Goal: Task Accomplishment & Management: Manage account settings

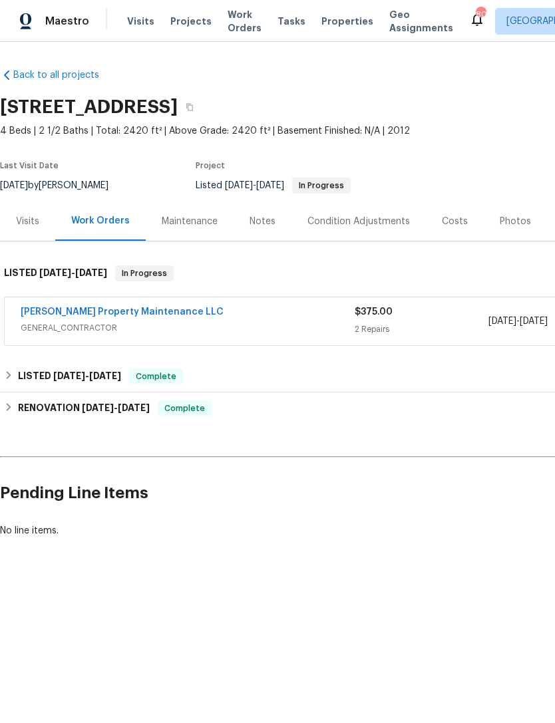
click at [128, 24] on span "Visits" at bounding box center [140, 21] width 27 height 13
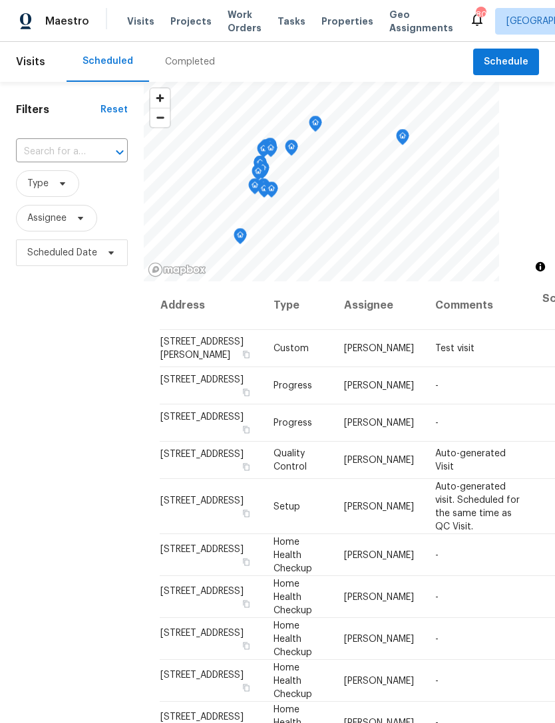
click at [70, 150] on input "text" at bounding box center [53, 152] width 75 height 21
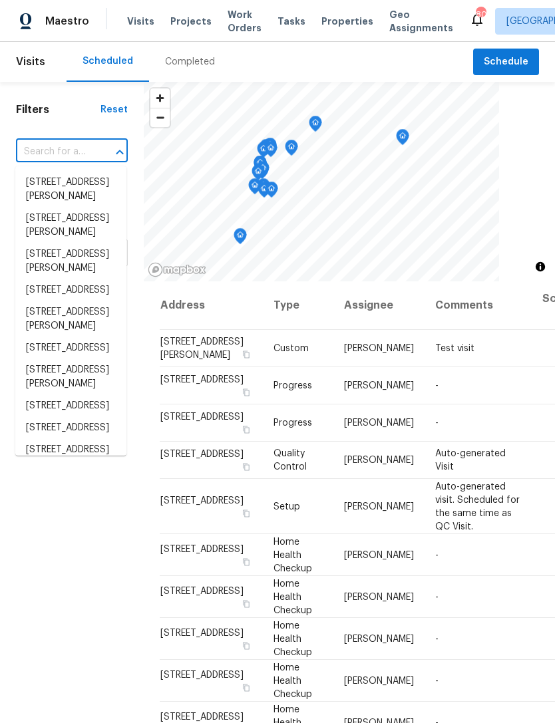
click at [70, 150] on input "text" at bounding box center [53, 152] width 75 height 21
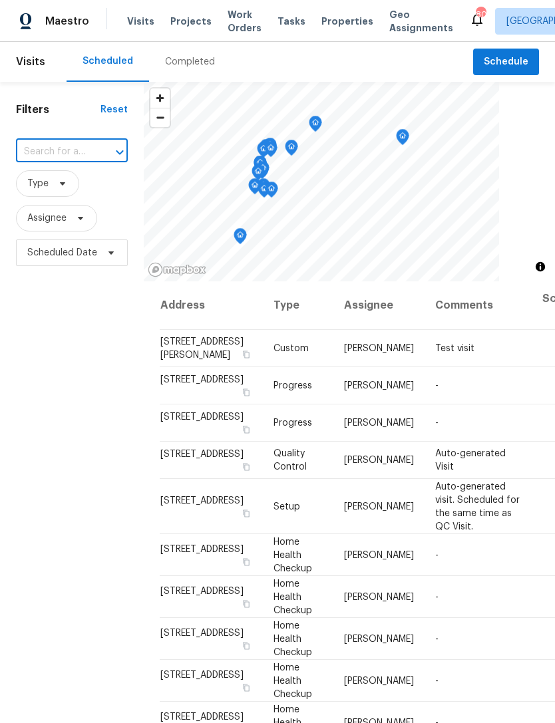
paste input "5021 Rodrick Trce, Marietta, GA 30066"
type input "5021 Rodrick Trce, Marietta, GA 30066"
click at [72, 194] on li "5021 Rodrick Trce, Marietta, GA 30066" at bounding box center [70, 190] width 111 height 36
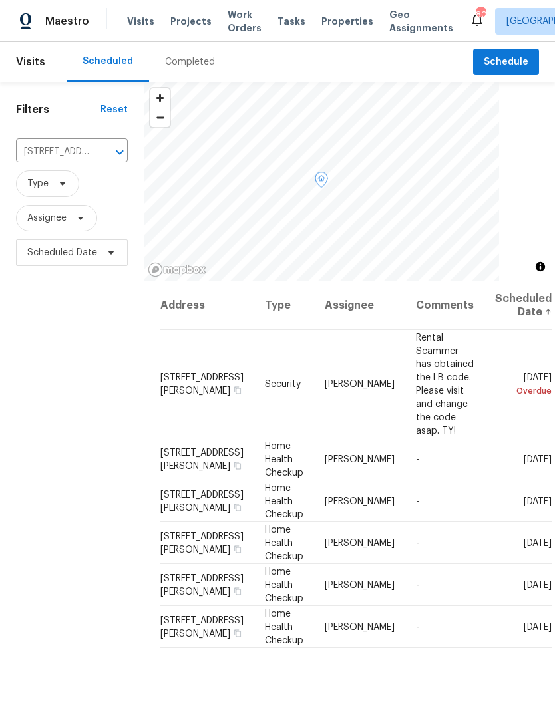
click at [0, 0] on icon at bounding box center [0, 0] width 0 height 0
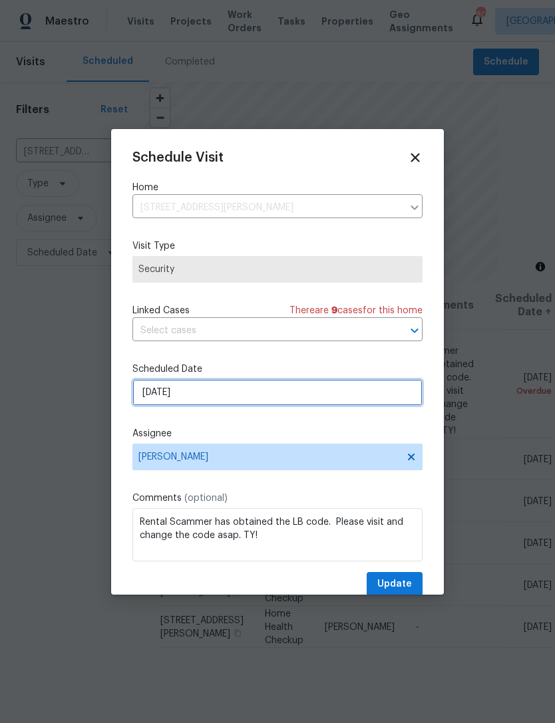
click at [253, 393] on input "8/13/2025" at bounding box center [277, 392] width 290 height 27
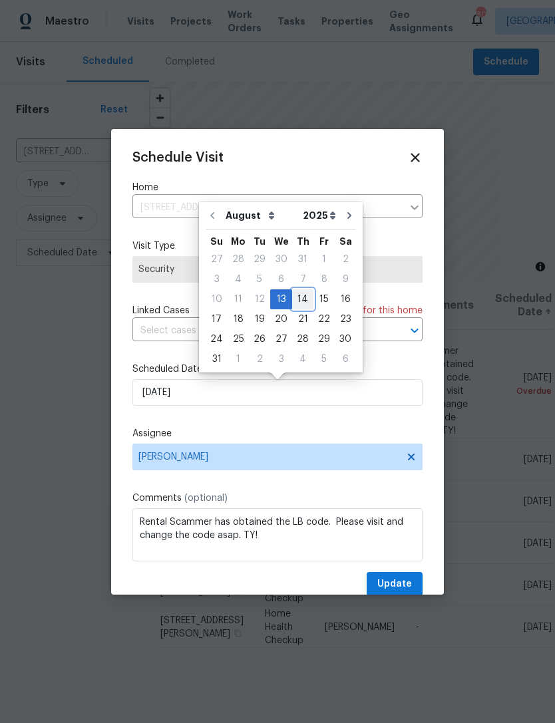
click at [296, 302] on div "14" at bounding box center [302, 299] width 21 height 19
type input "8/14/2025"
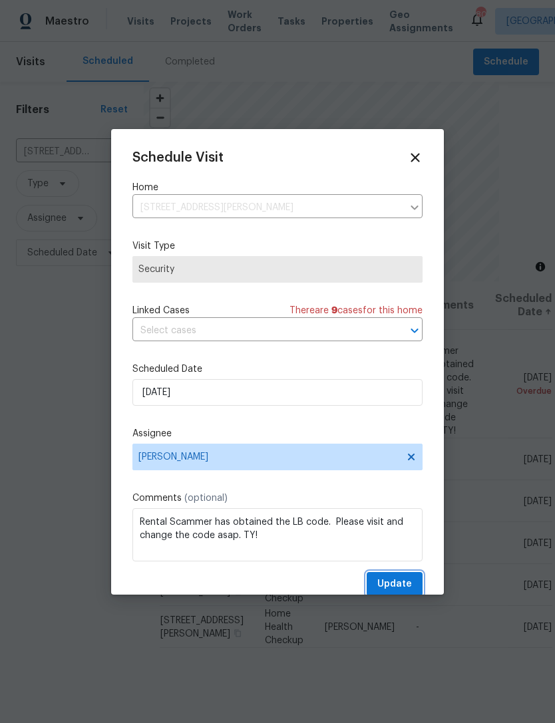
click at [399, 584] on span "Update" at bounding box center [394, 584] width 35 height 17
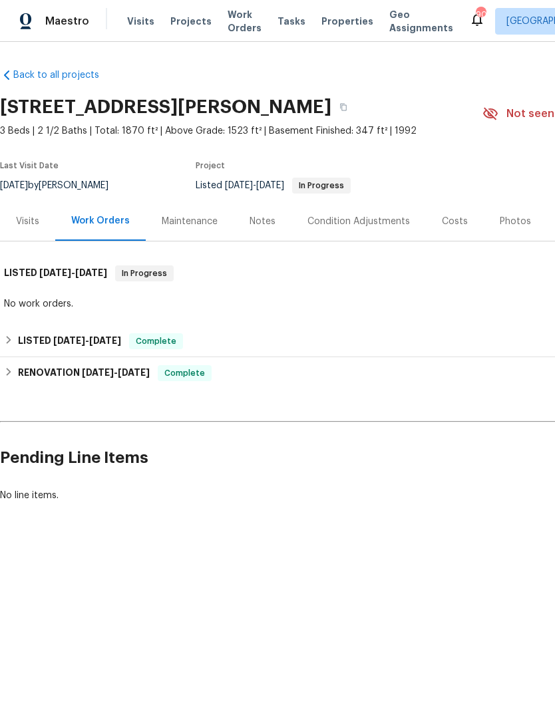
click at [31, 220] on div "Visits" at bounding box center [27, 221] width 23 height 13
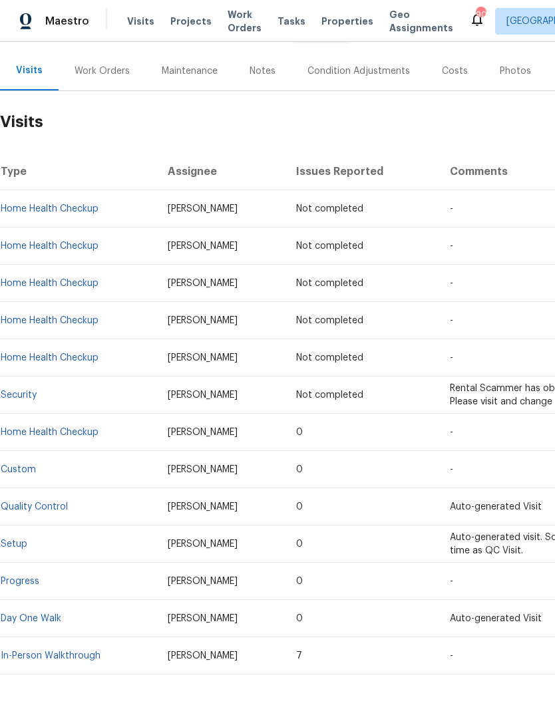
scroll to position [150, 0]
click at [22, 546] on link "Setup" at bounding box center [14, 544] width 27 height 9
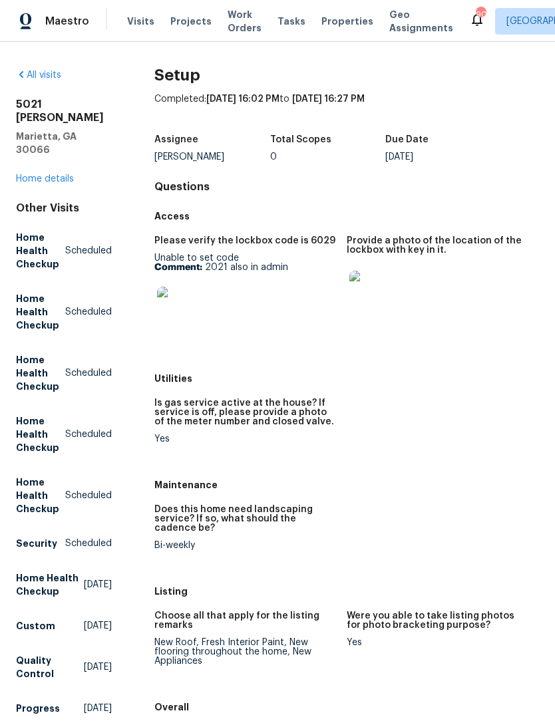
click at [380, 286] on img at bounding box center [370, 292] width 43 height 43
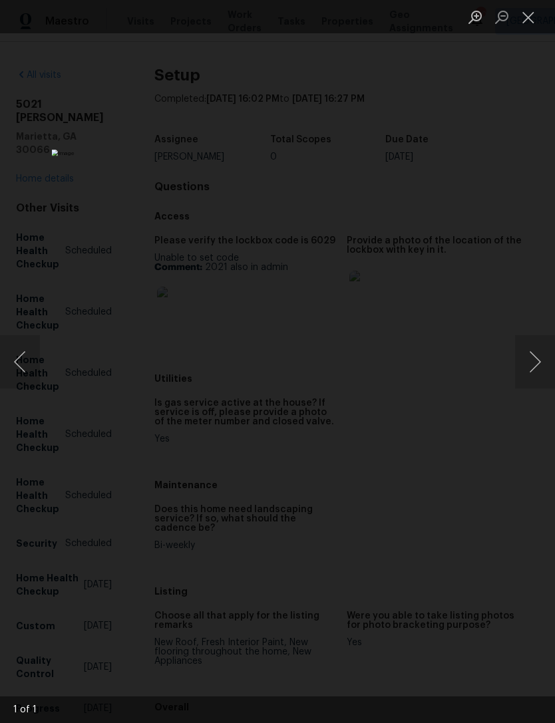
click at [525, 14] on button "Close lightbox" at bounding box center [528, 16] width 27 height 23
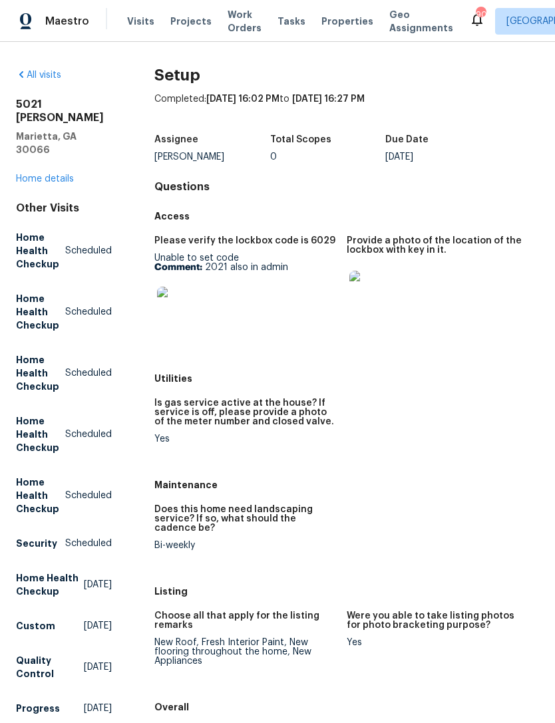
click at [138, 25] on span "Visits" at bounding box center [140, 21] width 27 height 13
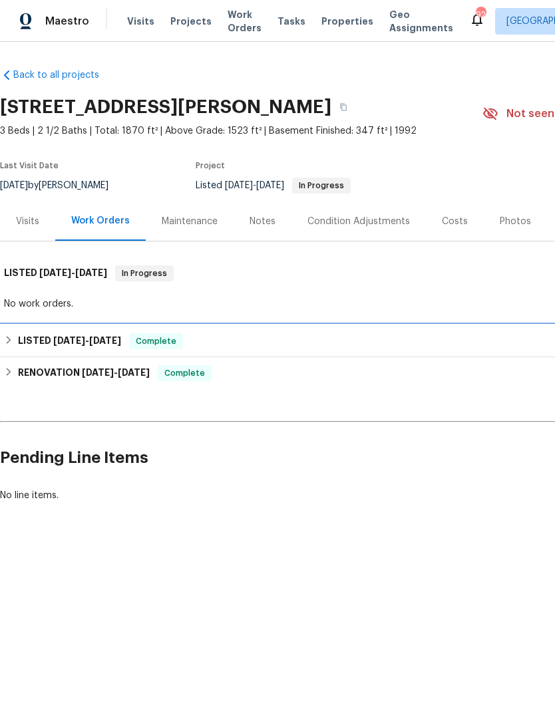
click at [127, 331] on div "LISTED 6/21/25 - 6/23/25 Complete" at bounding box center [376, 341] width 752 height 32
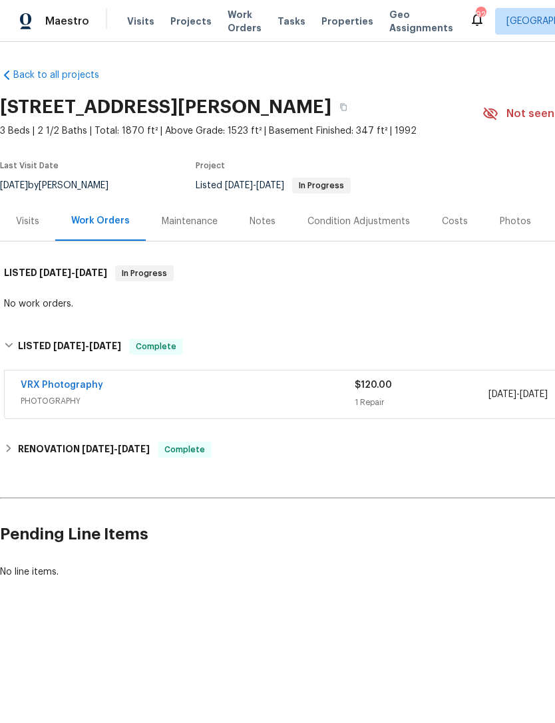
click at [194, 223] on div "Maintenance" at bounding box center [190, 221] width 56 height 13
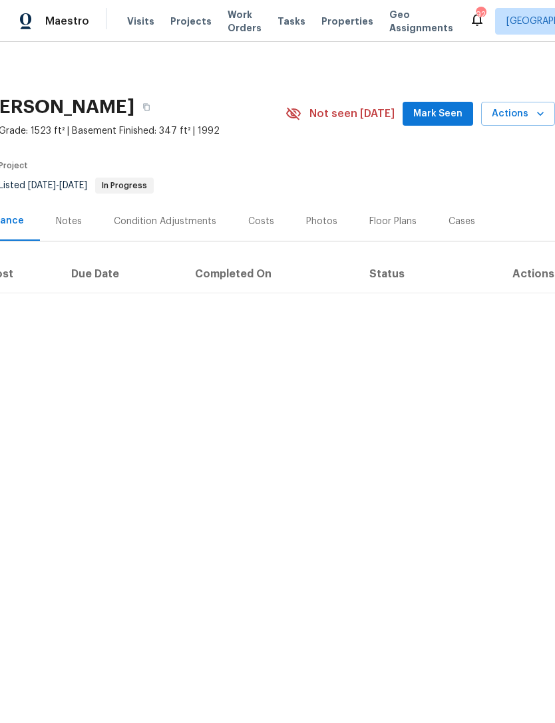
click at [441, 110] on span "Mark Seen" at bounding box center [437, 114] width 49 height 17
click at [443, 112] on span "Mark Seen" at bounding box center [437, 114] width 49 height 17
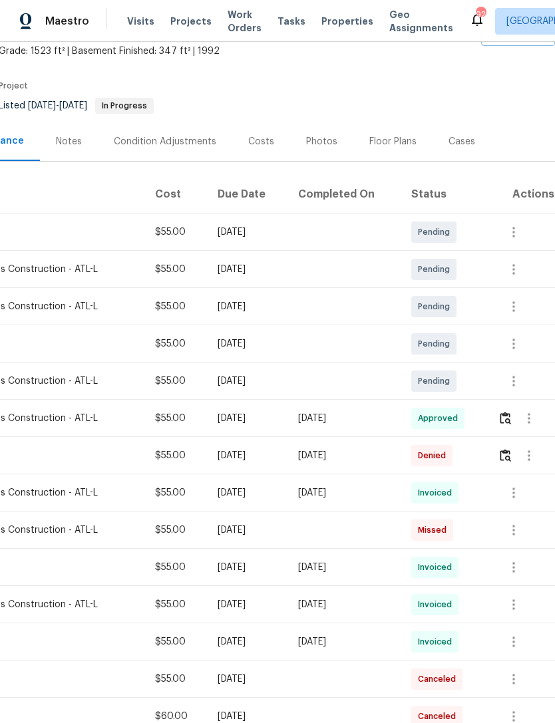
scroll to position [80, 197]
click at [510, 350] on icon "button" at bounding box center [514, 344] width 16 height 16
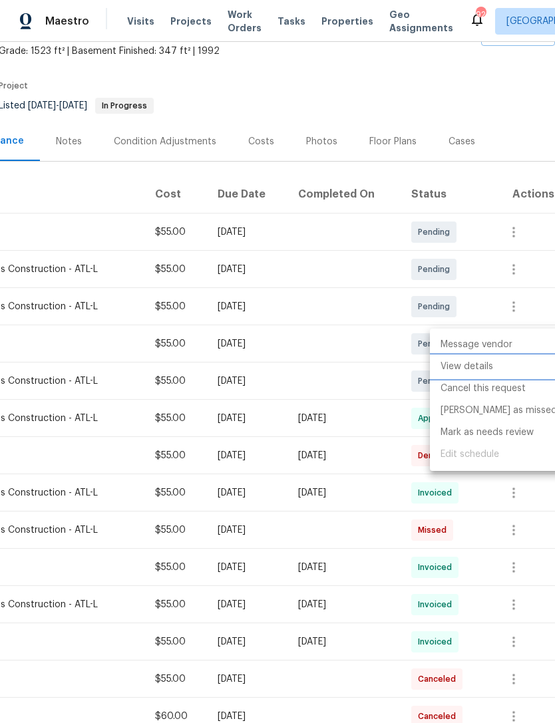
click at [475, 367] on li "View details" at bounding box center [499, 367] width 138 height 22
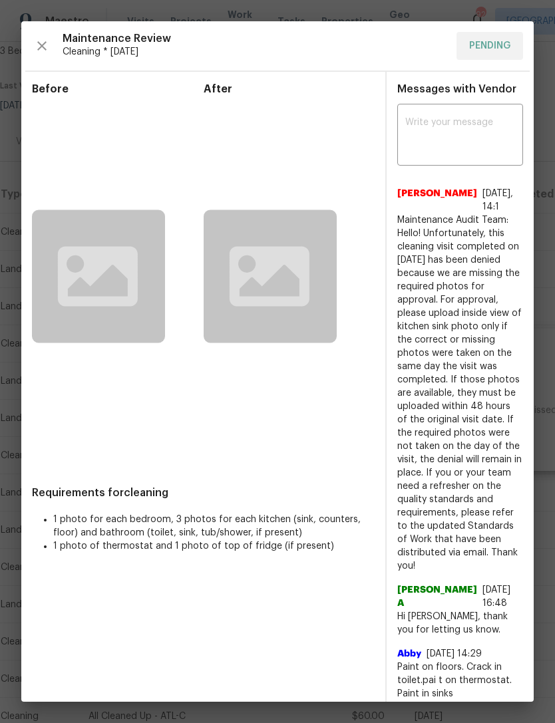
scroll to position [0, 0]
click at [36, 50] on icon "button" at bounding box center [42, 46] width 16 height 16
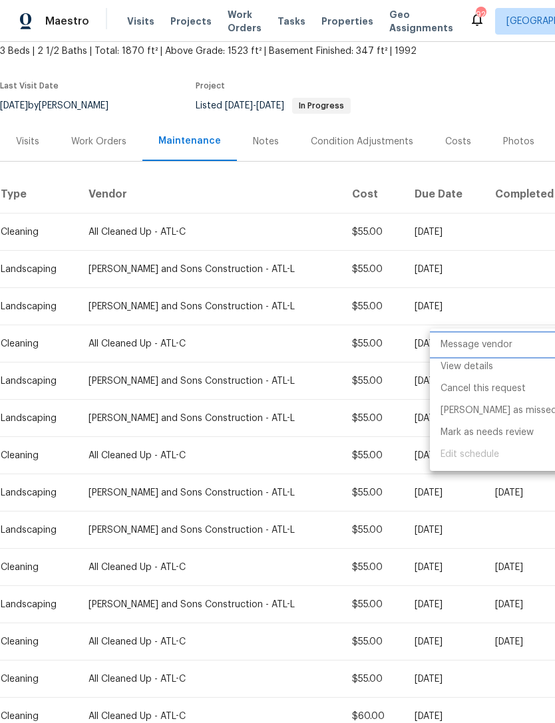
click at [509, 343] on li "Message vendor" at bounding box center [499, 345] width 138 height 22
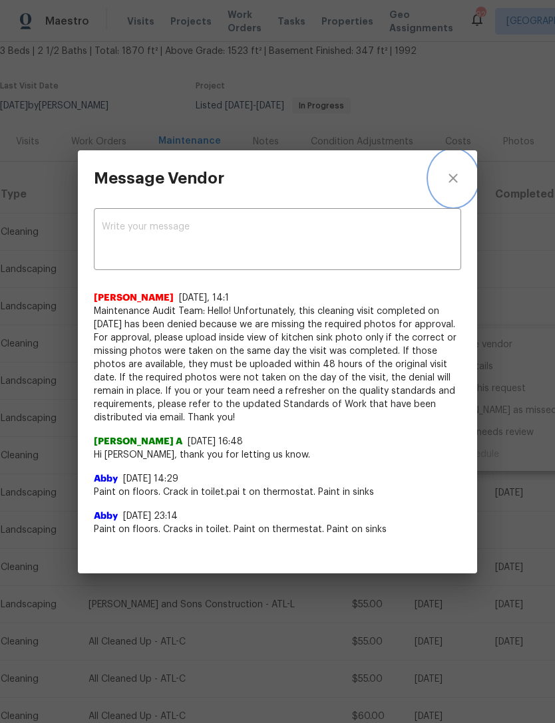
click at [451, 179] on icon "close" at bounding box center [453, 178] width 16 height 16
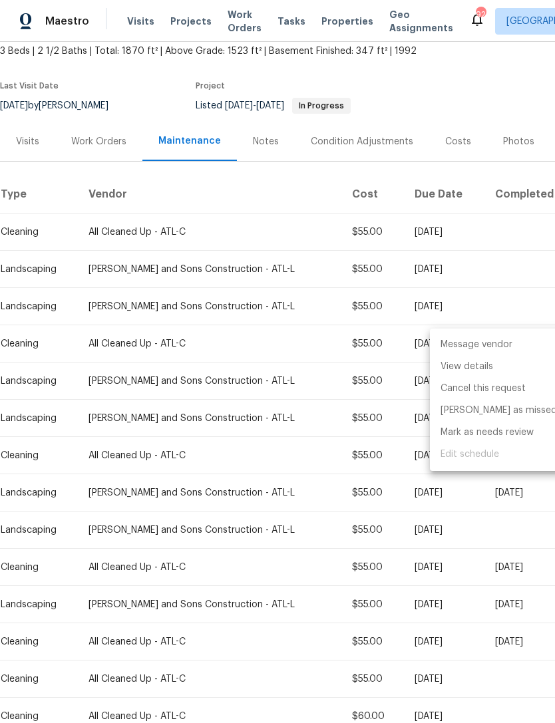
click at [31, 132] on div at bounding box center [277, 361] width 555 height 723
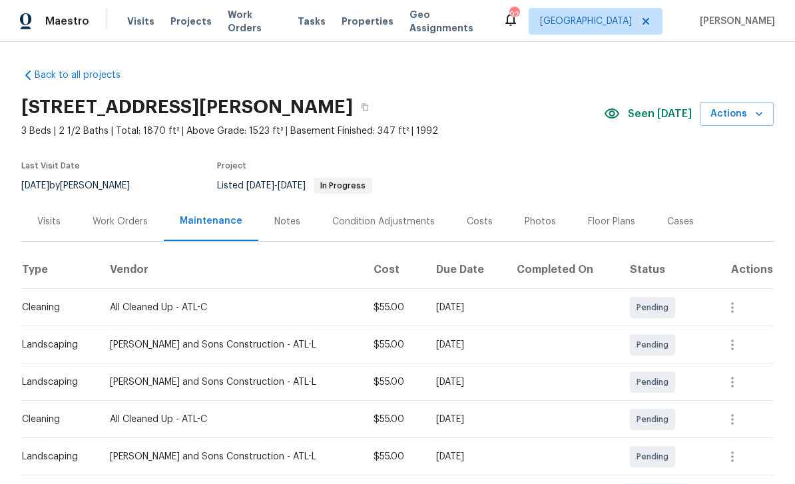
click at [58, 217] on div "Visits" at bounding box center [48, 221] width 23 height 13
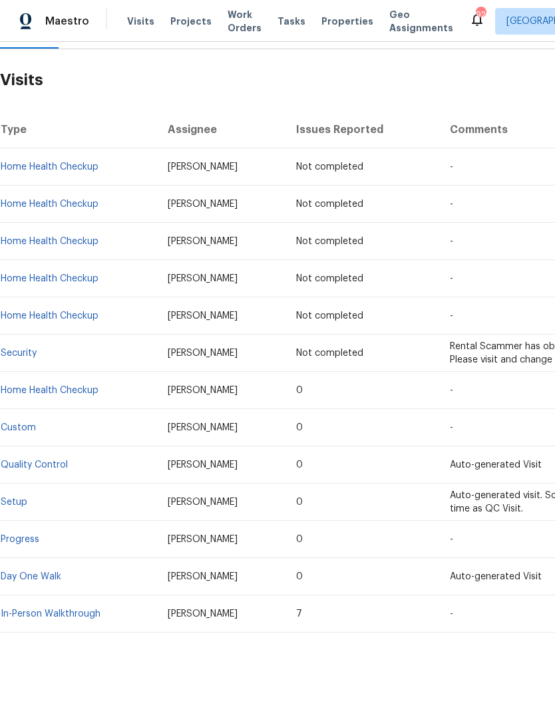
scroll to position [150, 0]
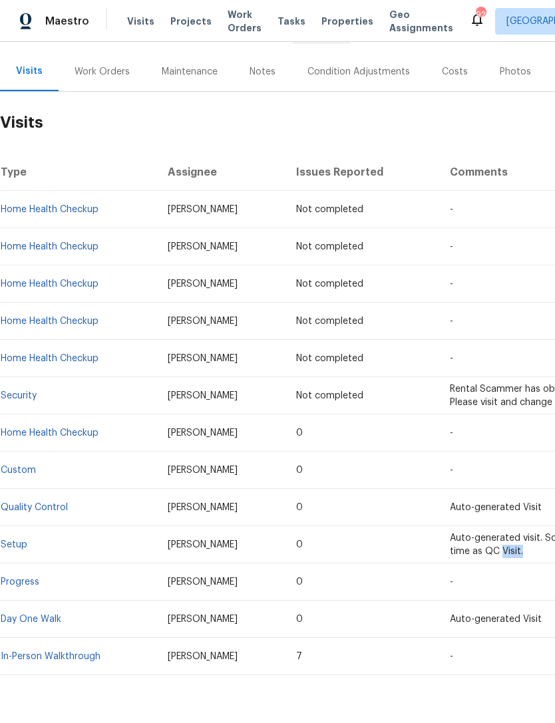
click at [201, 71] on div "Maintenance" at bounding box center [190, 71] width 56 height 13
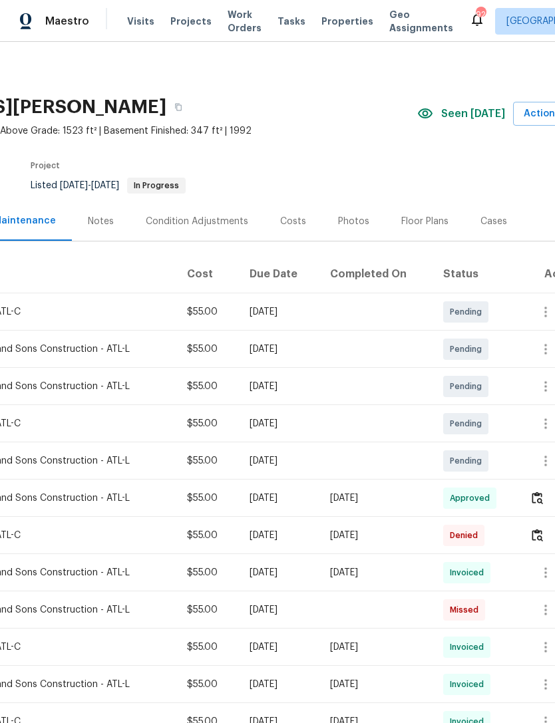
scroll to position [-1, 203]
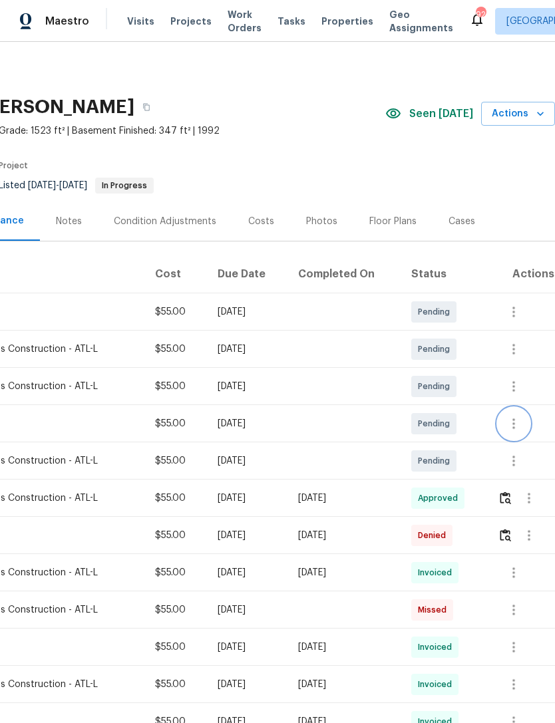
click at [511, 422] on icon "button" at bounding box center [514, 424] width 16 height 16
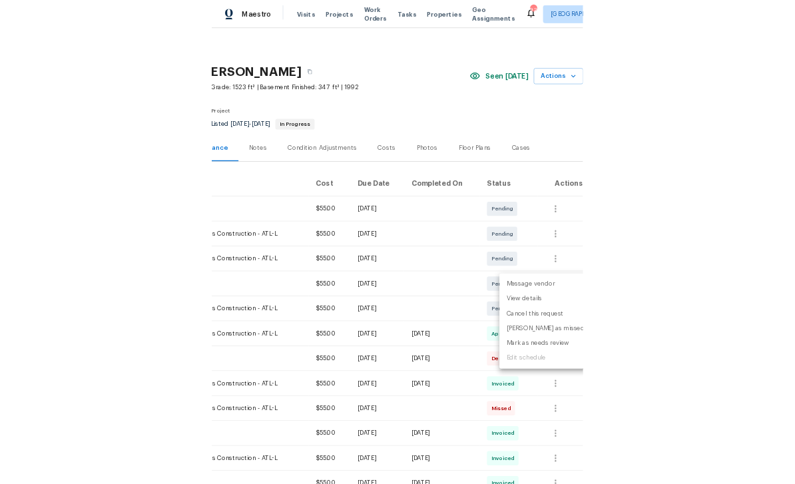
scroll to position [0, 197]
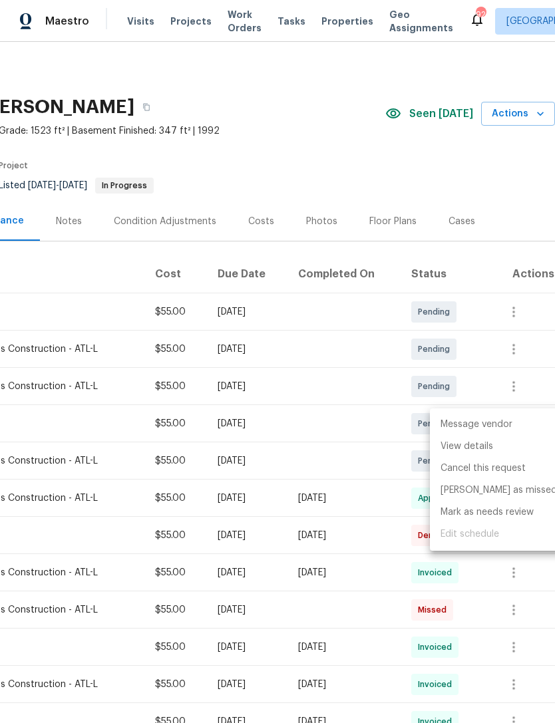
click at [489, 423] on li "Message vendor" at bounding box center [499, 425] width 138 height 22
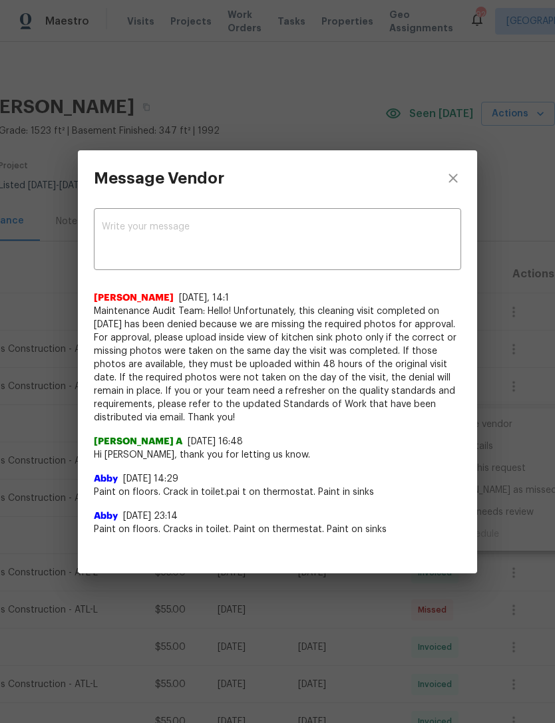
click at [201, 233] on textarea at bounding box center [277, 240] width 351 height 37
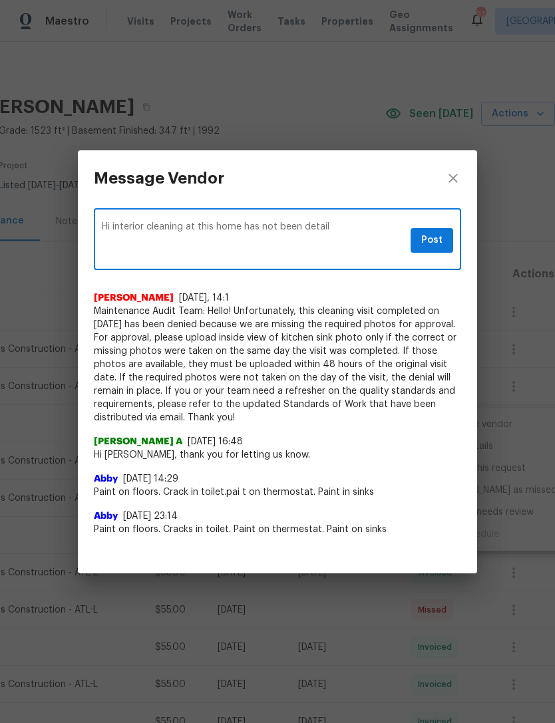
scroll to position [0, 0]
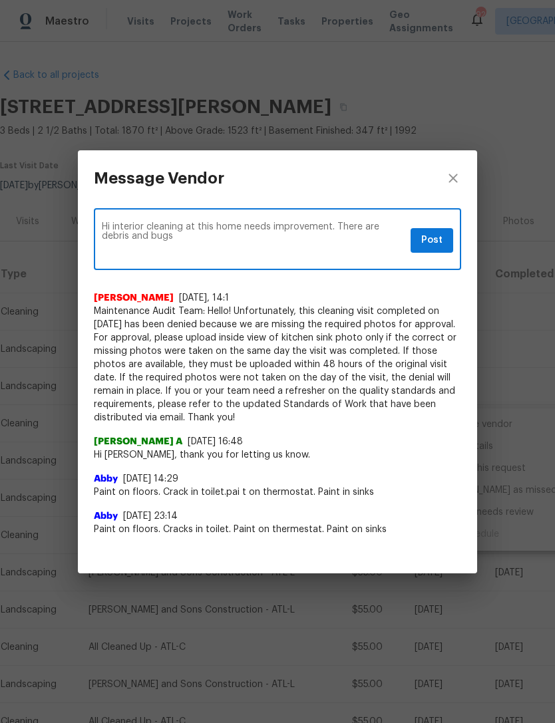
click at [132, 239] on textarea "Hi interior cleaning at this home needs improvement. There are debris and bugs" at bounding box center [254, 240] width 304 height 37
click at [252, 242] on textarea "Hi interior cleaning at this home needs improvement. There are debris, spider w…" at bounding box center [254, 240] width 304 height 37
click at [226, 239] on textarea "Hi interior cleaning at this home needs improvement. There are debris, spider w…" at bounding box center [254, 240] width 304 height 37
click at [234, 249] on textarea "Hi interior cleaning at this home needs improvement. There are debris, spider w…" at bounding box center [254, 240] width 304 height 37
click at [106, 226] on textarea "Hi interior cleaning at this home needs improvement. There are debris, spider w…" at bounding box center [254, 240] width 304 height 37
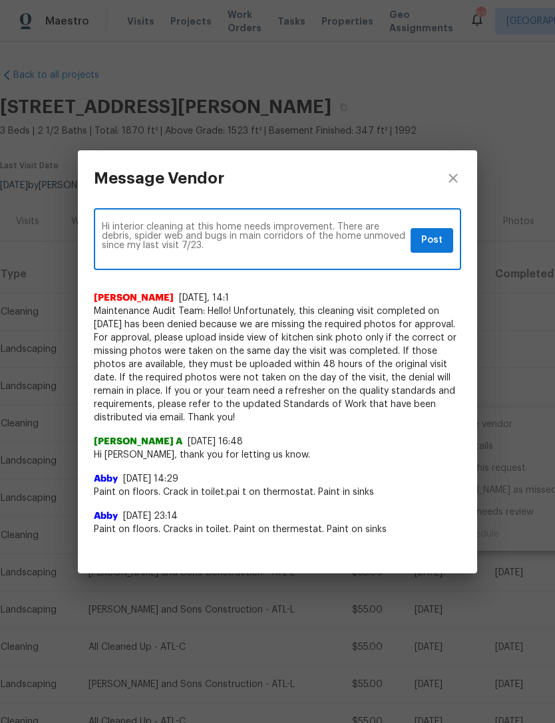
click at [116, 223] on textarea "Hi interior cleaning at this home needs improvement. There are debris, spider w…" at bounding box center [254, 240] width 304 height 37
click at [329, 229] on textarea "Hi interior cleaning at this home needs improvement. There are debris, spider w…" at bounding box center [254, 240] width 304 height 37
click at [238, 250] on textarea "Hi interior cleaning at this home needs improvements. There are debris, spider …" at bounding box center [254, 240] width 304 height 37
click at [238, 233] on textarea "Hi interior cleaning at this home needs improvements. There are debris, spider …" at bounding box center [254, 240] width 304 height 37
click at [373, 248] on textarea "Hi interior cleaning at this home needs improvements. There are debris, spider …" at bounding box center [254, 240] width 304 height 37
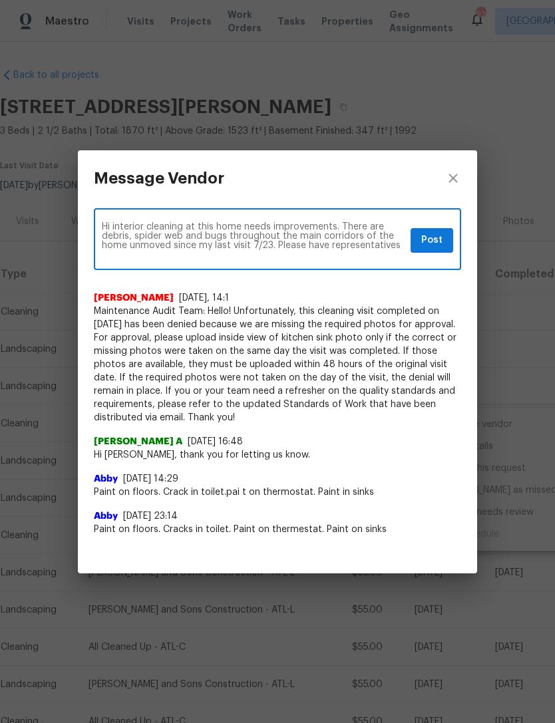
click at [126, 252] on textarea "Hi interior cleaning at this home needs improvements. There are debris, spider …" at bounding box center [254, 240] width 304 height 37
click at [129, 241] on textarea "Hi interior cleaning at this home needs improvements. There are debris, spider …" at bounding box center [254, 240] width 304 height 37
click at [389, 247] on textarea "Hi interior cleaning at this home needs improvements. There are debris, spider …" at bounding box center [254, 240] width 304 height 37
click at [131, 257] on textarea "Hi interior cleaning at this home needs improvements. There are debris, spider …" at bounding box center [254, 240] width 304 height 37
click at [129, 259] on textarea "Hi interior cleaning at this home needs improvements. There are debris, spider …" at bounding box center [254, 240] width 304 height 37
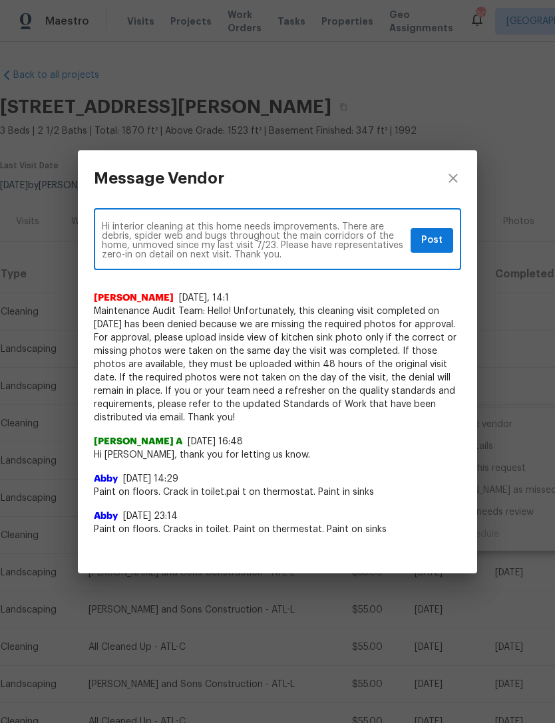
click at [170, 254] on textarea "Hi interior cleaning at this home needs improvements. There are debris, spider …" at bounding box center [254, 240] width 304 height 37
click at [183, 256] on textarea "Hi interior cleaning at this home needs improvements. There are debris, spider …" at bounding box center [254, 240] width 304 height 37
type textarea "Hi interior cleaning at this home needs improvements. There are debris, spider …"
click at [433, 246] on span "Post" at bounding box center [431, 240] width 21 height 17
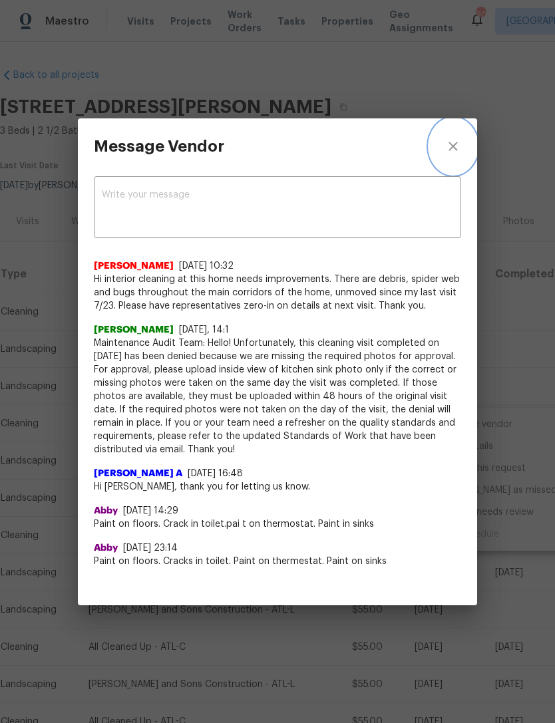
click at [461, 140] on icon "close" at bounding box center [453, 146] width 16 height 16
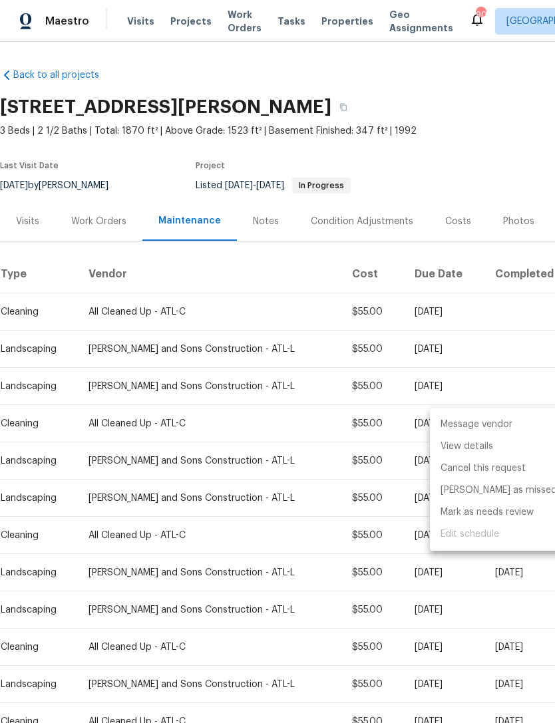
click at [33, 225] on div at bounding box center [277, 361] width 555 height 723
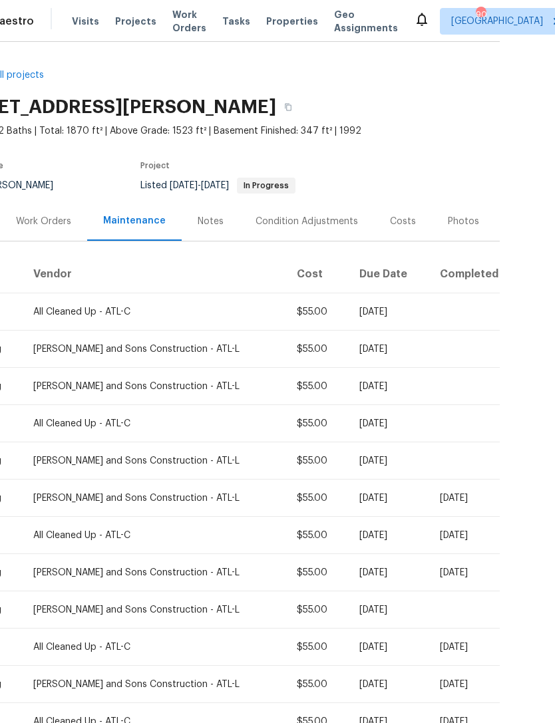
click at [212, 222] on div "Notes" at bounding box center [211, 221] width 26 height 13
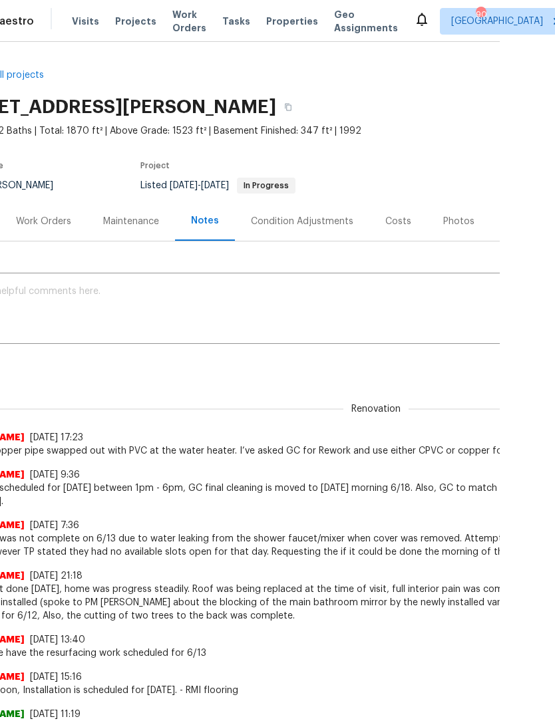
click at [169, 308] on textarea at bounding box center [321, 310] width 736 height 47
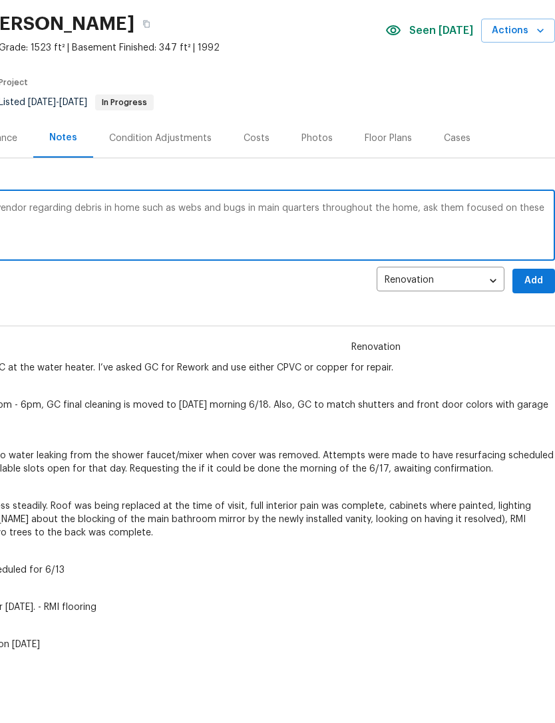
scroll to position [21, 0]
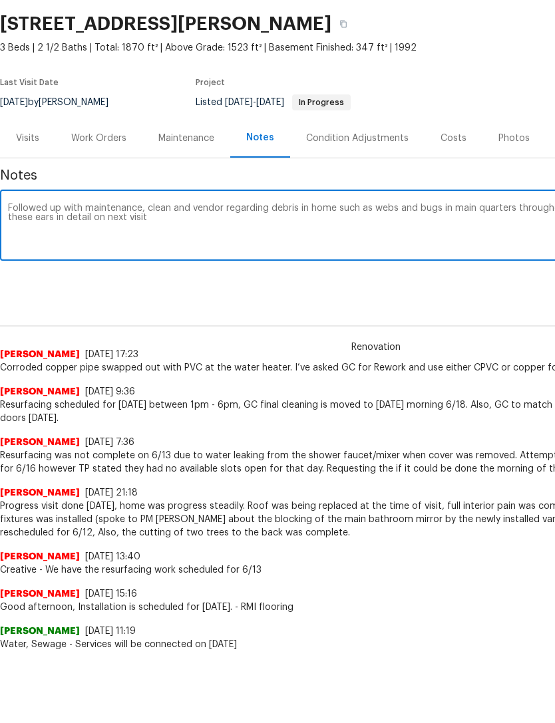
click at [215, 266] on textarea "Followed up with maintenance, clean and vendor regarding debris in home such as…" at bounding box center [376, 289] width 736 height 47
click at [182, 266] on textarea "Followed up with maintenance, clean and vendor regarding debris in home such as…" at bounding box center [376, 289] width 736 height 47
click at [166, 266] on textarea "Followed up with maintenance, clean and vendor regarding debris in home such as…" at bounding box center [376, 289] width 736 height 47
click at [285, 266] on textarea "Followed up with maintenance, cleaning vendor regarding debris in home such as …" at bounding box center [376, 289] width 736 height 47
click at [291, 266] on textarea "Followed up with maintenance, cleaning vendor regarding debris in home such as …" at bounding box center [376, 289] width 736 height 47
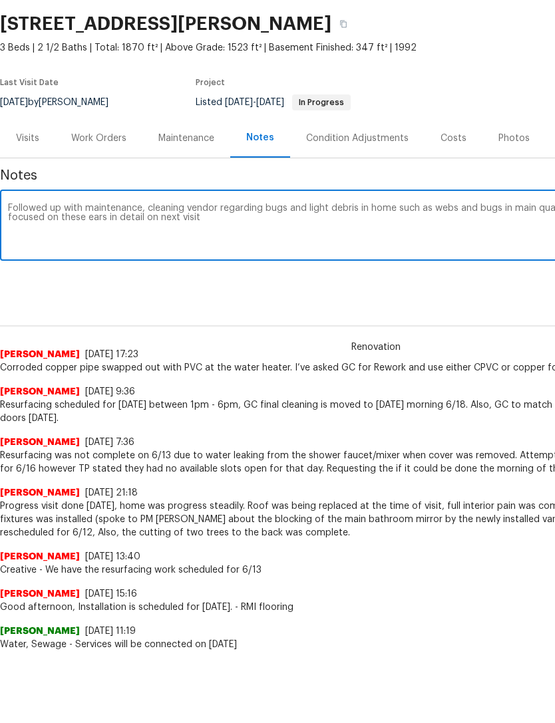
click at [399, 266] on textarea "Followed up with maintenance, cleaning vendor regarding bugs and light debris i…" at bounding box center [376, 289] width 736 height 47
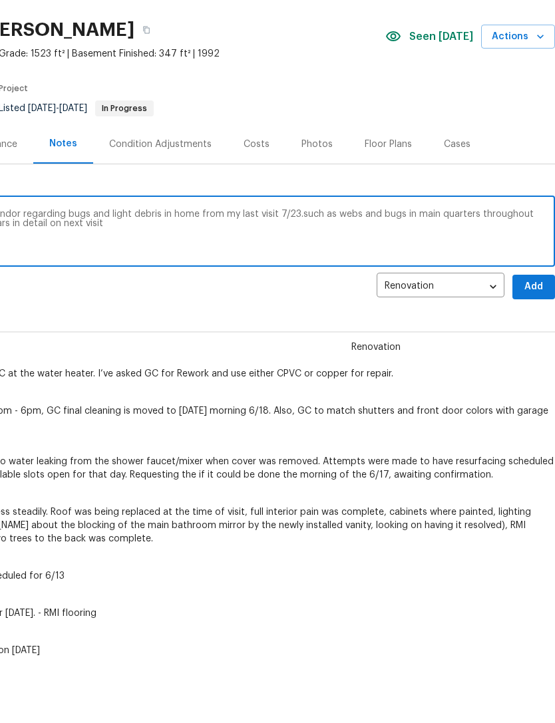
scroll to position [15, 197]
click at [393, 272] on textarea "Followed up with maintenance, cleaning vendor regarding bugs and light debris i…" at bounding box center [179, 295] width 736 height 47
click at [420, 272] on textarea "Followed up with maintenance, cleaning vendor regarding bugs and light debris i…" at bounding box center [179, 295] width 736 height 47
click at [362, 272] on textarea "Followed up with maintenance, cleaning vendor regarding bugs and light debris i…" at bounding box center [179, 295] width 736 height 47
click at [461, 272] on textarea "Followed up with maintenance, cleaning vendor regarding bugs and light debris i…" at bounding box center [179, 295] width 736 height 47
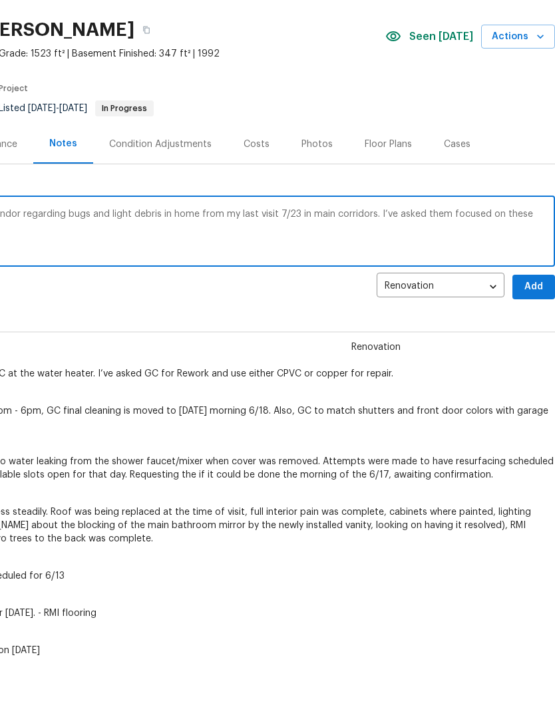
click at [439, 272] on textarea "Followed up with maintenance, cleaning vendor regarding bugs and light debris i…" at bounding box center [179, 295] width 736 height 47
click at [522, 272] on textarea "Followed up with maintenance, cleaning vendor regarding bugs and light debris i…" at bounding box center [179, 295] width 736 height 47
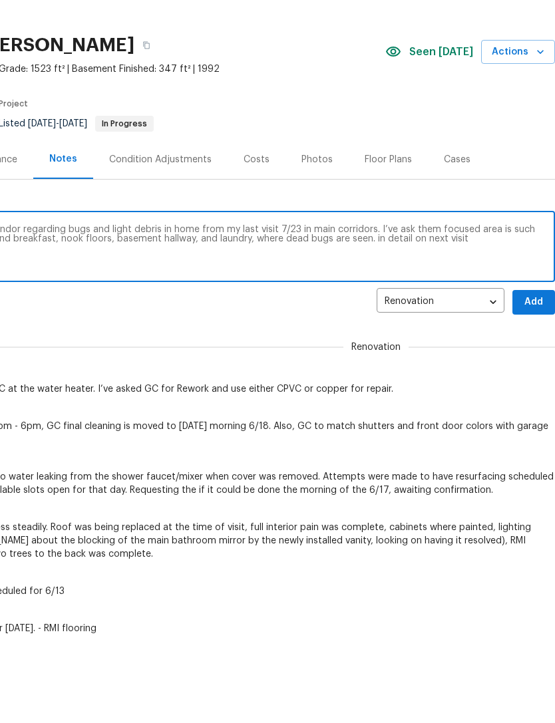
scroll to position [0, 197]
click at [469, 287] on textarea "Followed up with maintenance, cleaning vendor regarding bugs and light debris i…" at bounding box center [179, 310] width 736 height 47
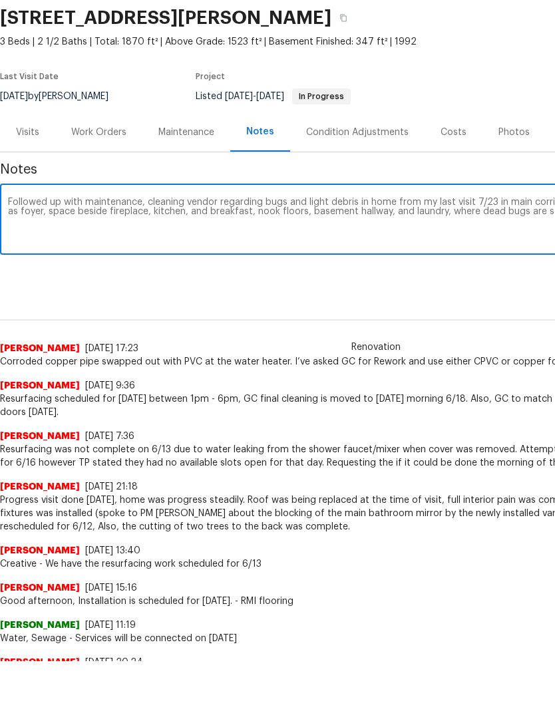
scroll to position [27, 0]
click at [97, 260] on textarea "Followed up with maintenance, cleaning vendor regarding bugs and light debris i…" at bounding box center [376, 283] width 736 height 47
click at [126, 260] on textarea "Followed up with maintenance, cleaning vendor regarding bugs and light debris i…" at bounding box center [376, 283] width 736 height 47
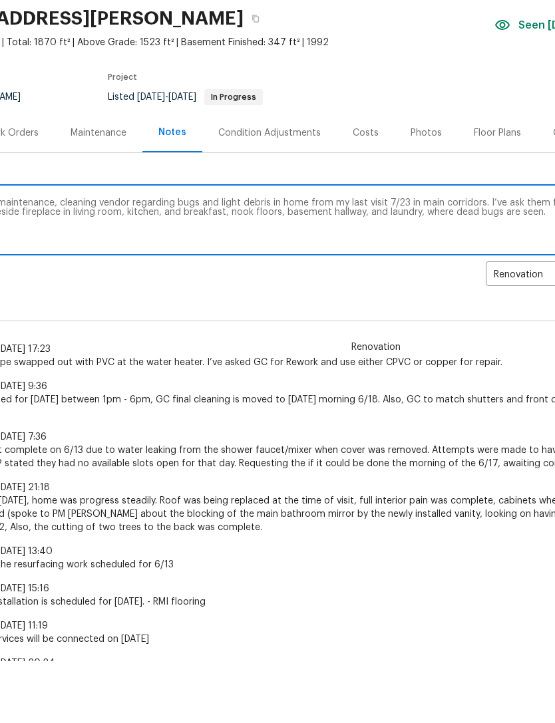
scroll to position [27, 89]
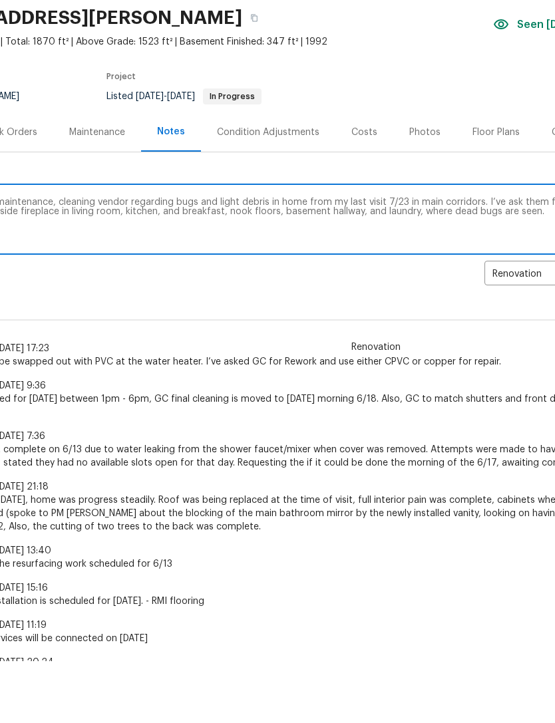
click at [257, 260] on textarea "Followed up with maintenance, cleaning vendor regarding bugs and light debris i…" at bounding box center [287, 283] width 736 height 47
click at [213, 260] on textarea "Followed up with maintenance, cleaning vendor regarding bugs and light debris i…" at bounding box center [287, 283] width 736 height 47
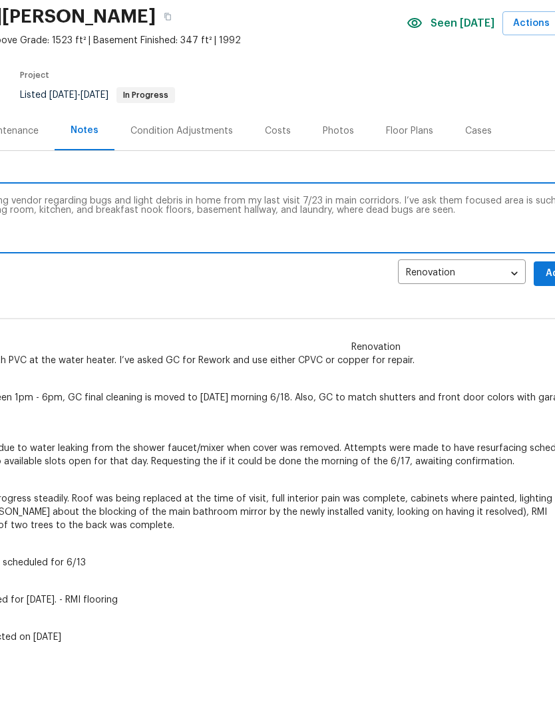
scroll to position [29, 178]
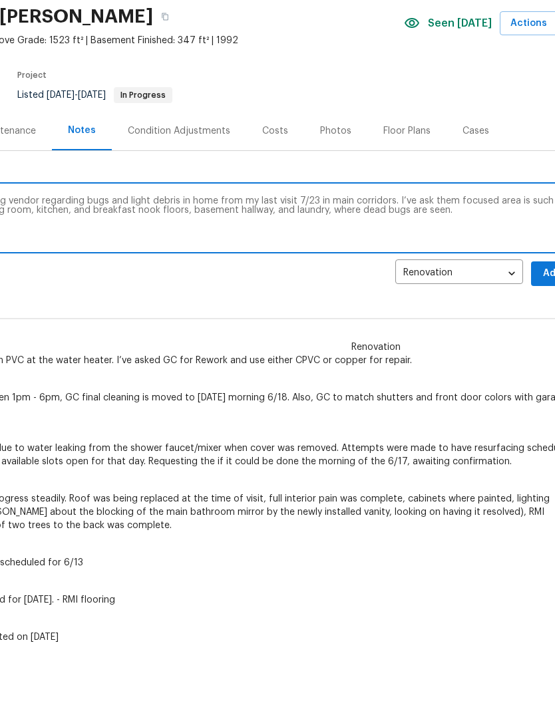
click at [450, 258] on textarea "Followed up with maintenance, cleaning vendor regarding bugs and light debris i…" at bounding box center [198, 281] width 736 height 47
type textarea "Followed up with maintenance, cleaning vendor regarding bugs and light debris i…"
click at [501, 359] on div "Renovation Kenroy Hoilett 6/18/25, 17:23 Corroded copper pipe swapped out with …" at bounding box center [198, 394] width 752 height 71
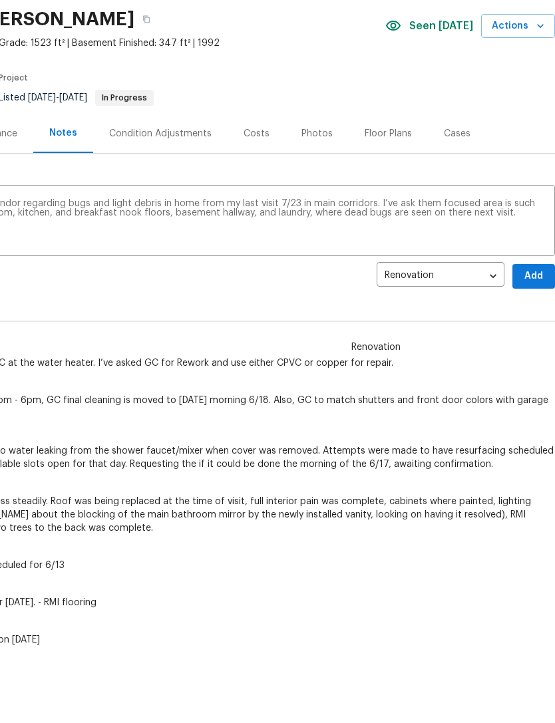
scroll to position [26, 197]
click at [528, 272] on span "Add" at bounding box center [533, 277] width 21 height 17
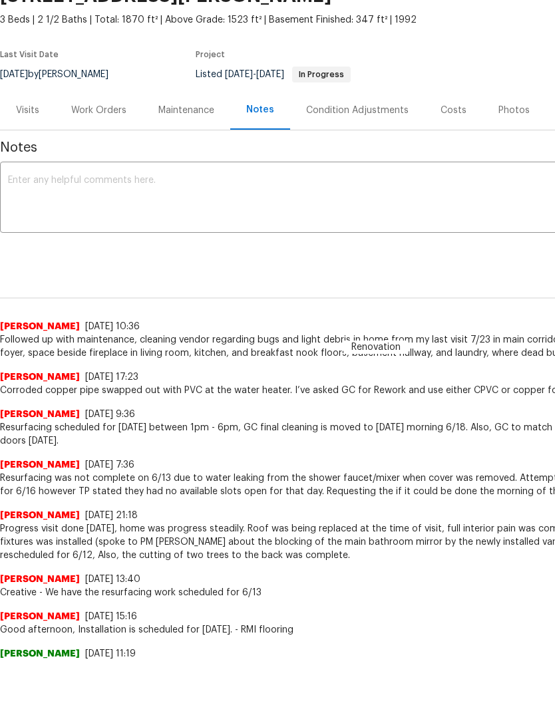
scroll to position [49, 0]
click at [34, 111] on div "Visits" at bounding box center [27, 110] width 23 height 13
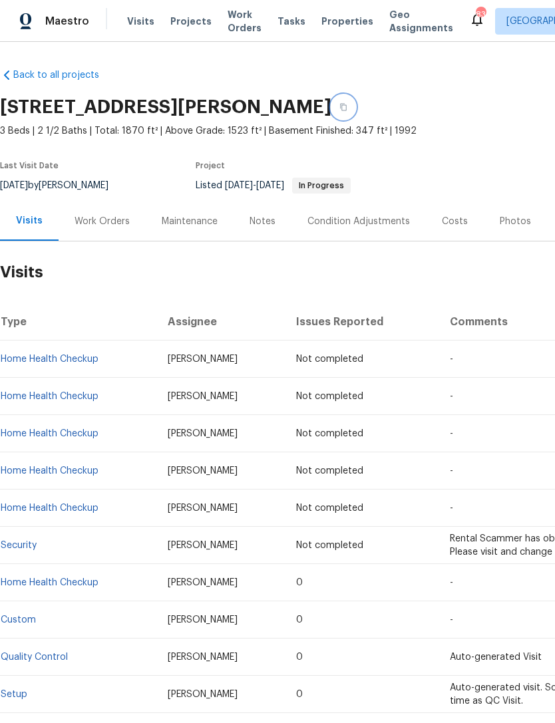
click at [347, 108] on icon "button" at bounding box center [343, 107] width 8 height 8
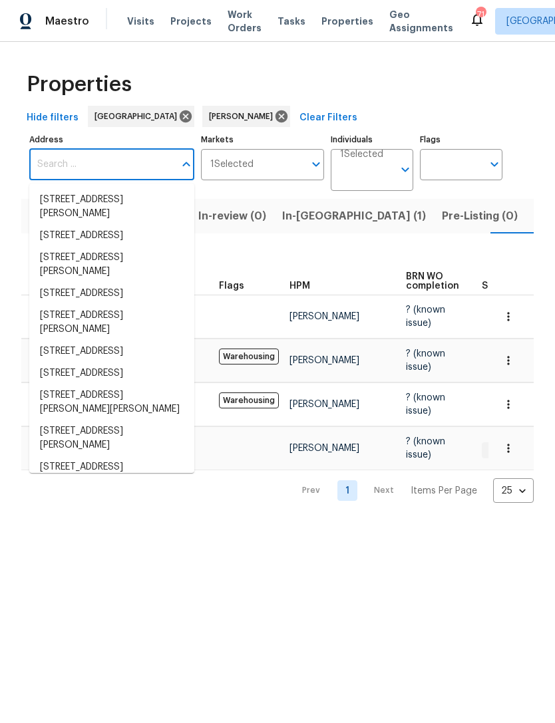
scroll to position [0, 23]
click at [85, 165] on input "Address" at bounding box center [101, 164] width 145 height 31
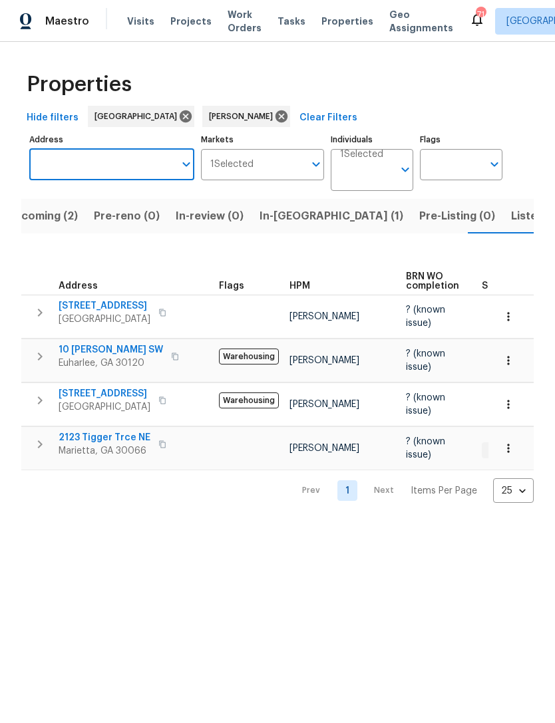
type input "[STREET_ADDRESS][PERSON_NAME]"
click at [97, 206] on li "4913 Sydney Ln Marietta GA 30066" at bounding box center [111, 207] width 165 height 36
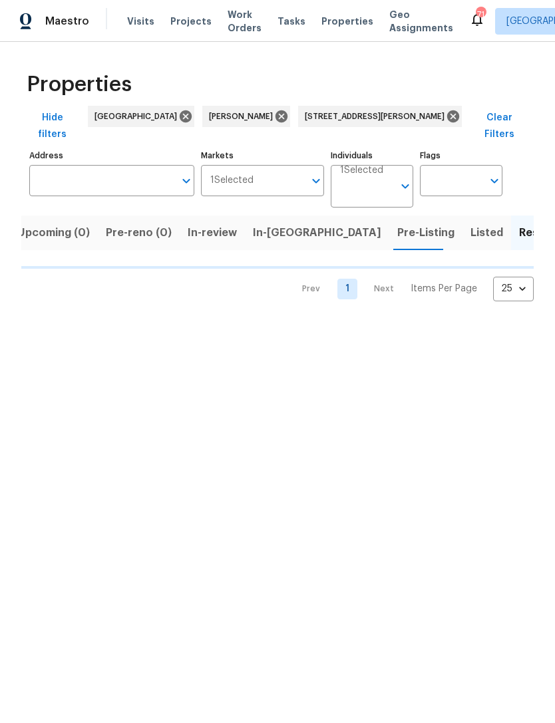
type input "4913 Sydney Ln Marietta GA 30066"
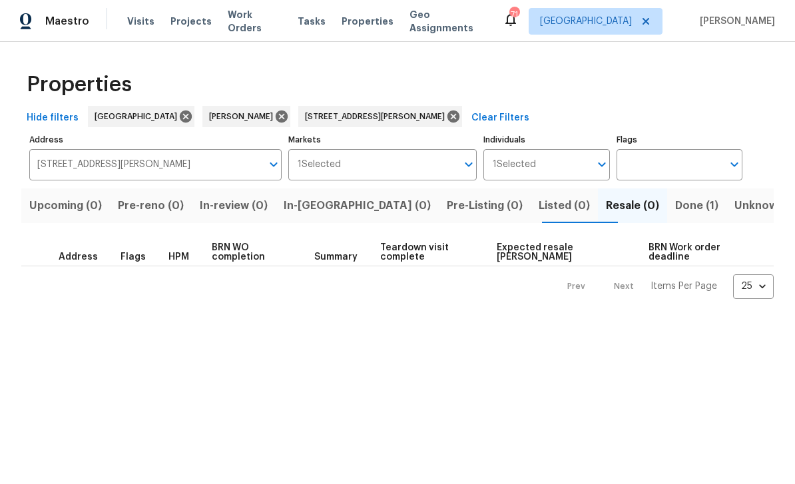
click at [554, 205] on span "Done (1)" at bounding box center [696, 205] width 43 height 19
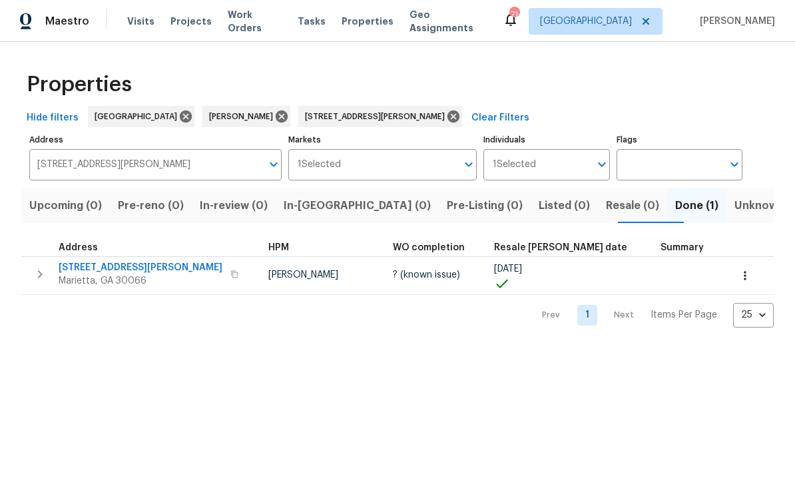
click at [83, 272] on span "4913 Sydney Ln" at bounding box center [141, 267] width 164 height 13
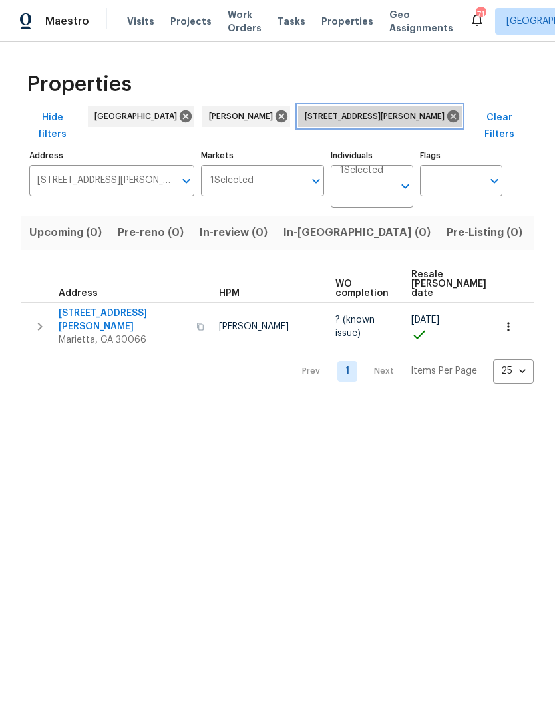
click at [447, 116] on icon at bounding box center [453, 116] width 12 height 12
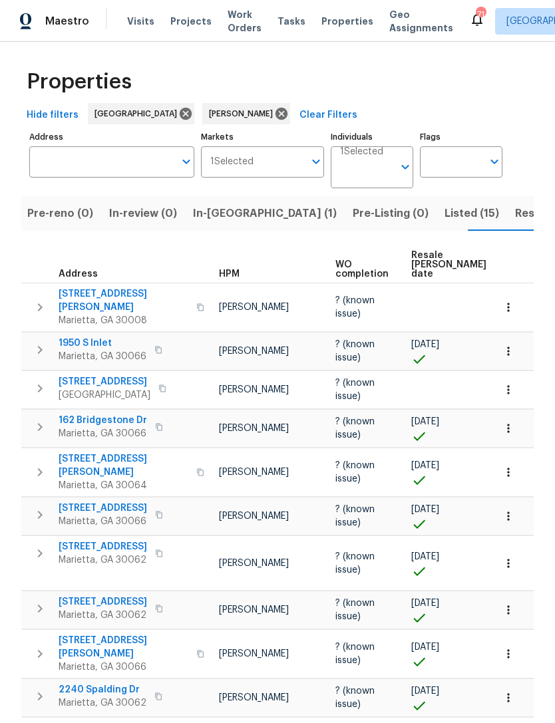
scroll to position [1, 0]
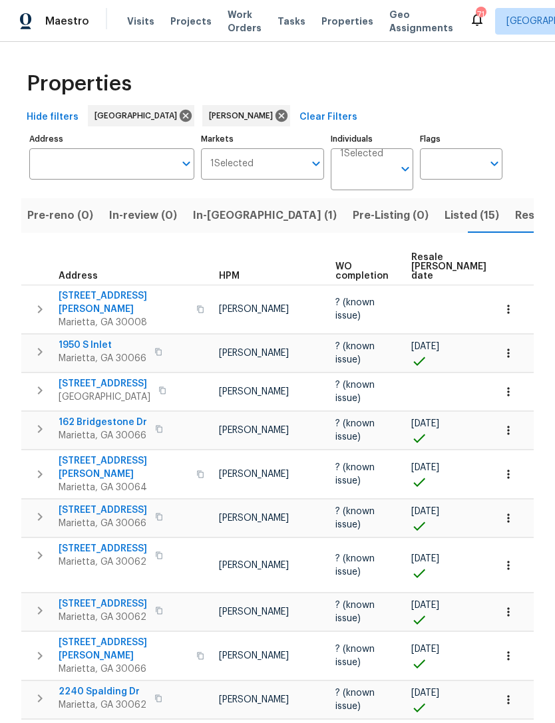
click at [445, 215] on span "Listed (15)" at bounding box center [472, 215] width 55 height 19
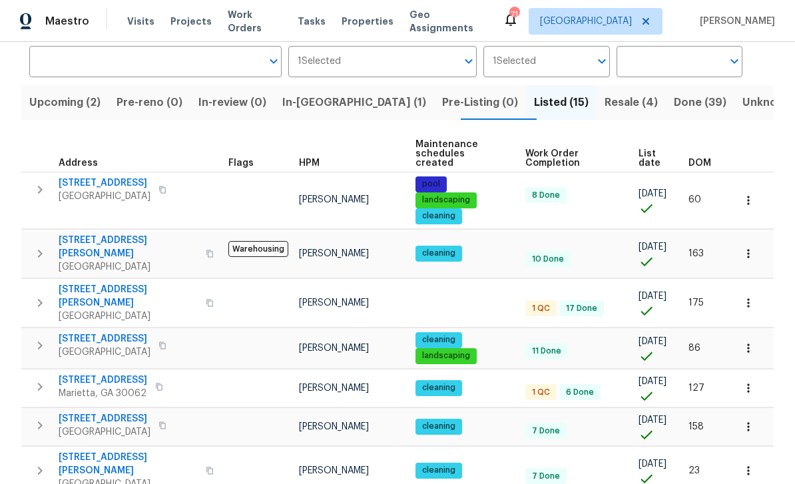
scroll to position [84, 0]
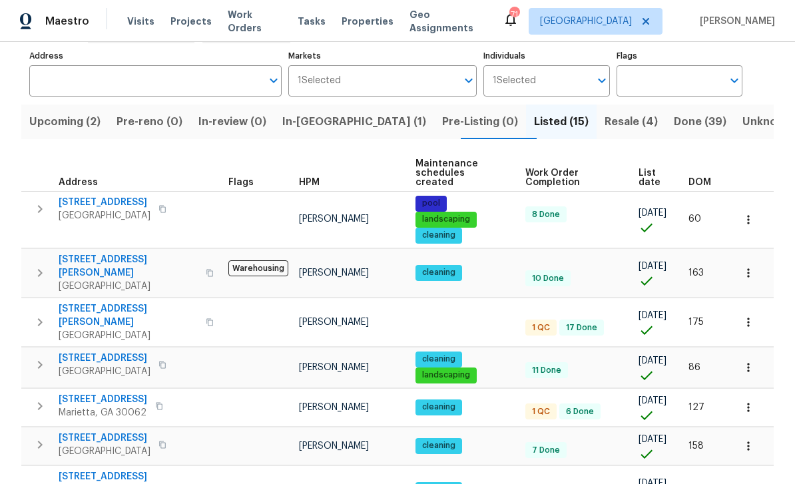
click at [554, 126] on span "Resale (4)" at bounding box center [630, 121] width 53 height 19
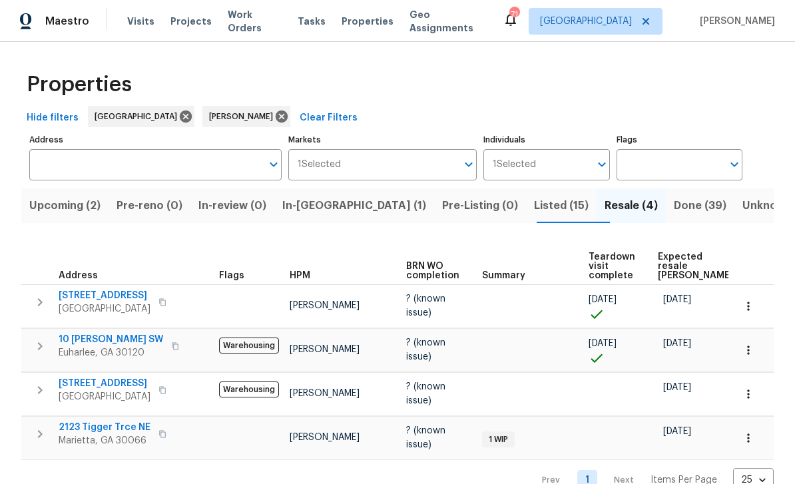
click at [554, 206] on span "Done (39)" at bounding box center [700, 205] width 53 height 19
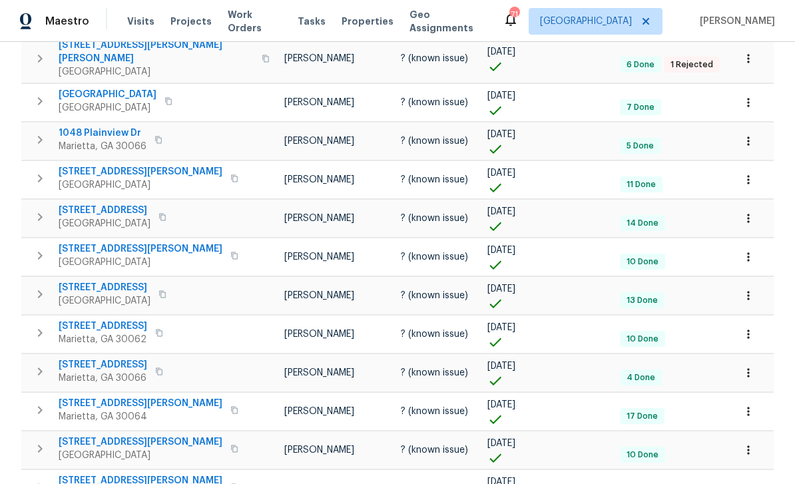
scroll to position [43, 0]
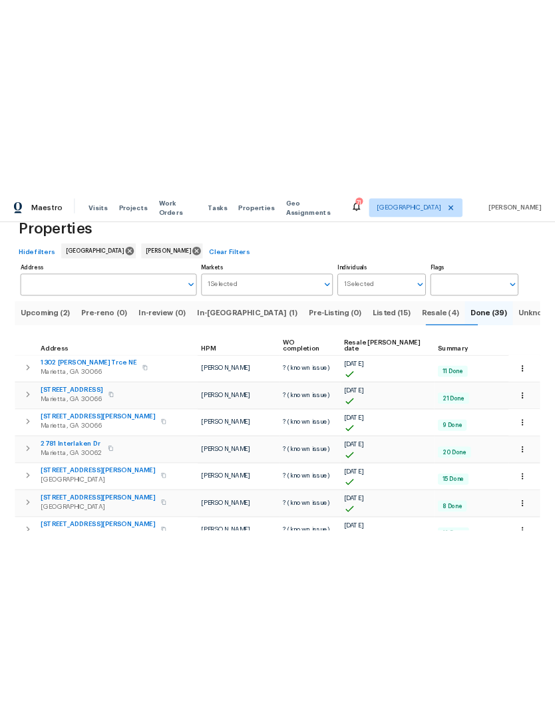
scroll to position [35, 0]
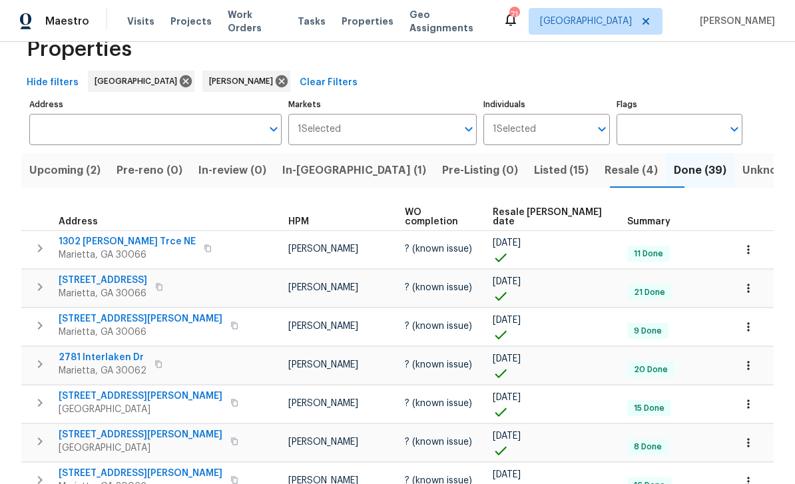
click at [70, 313] on span "2268 Turtle Club Dr NE" at bounding box center [141, 318] width 164 height 13
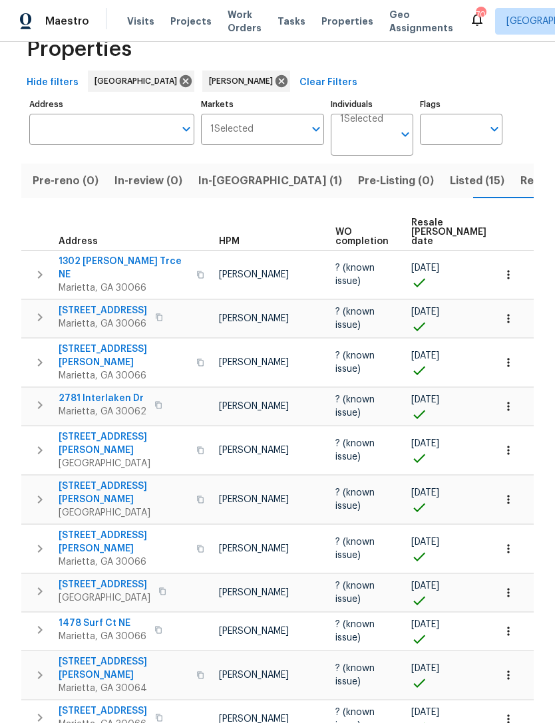
scroll to position [0, 89]
click at [515, 190] on span "Resale (4)" at bounding box center [541, 181] width 53 height 19
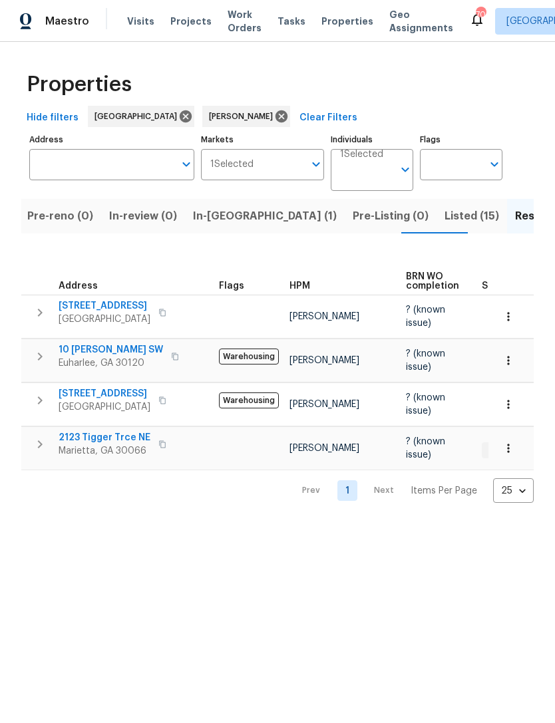
click at [108, 445] on span "Marietta, GA 30066" at bounding box center [105, 451] width 92 height 13
click at [106, 431] on span "2123 Tigger Trce NE" at bounding box center [105, 437] width 92 height 13
click at [507, 442] on icon "button" at bounding box center [508, 448] width 13 height 13
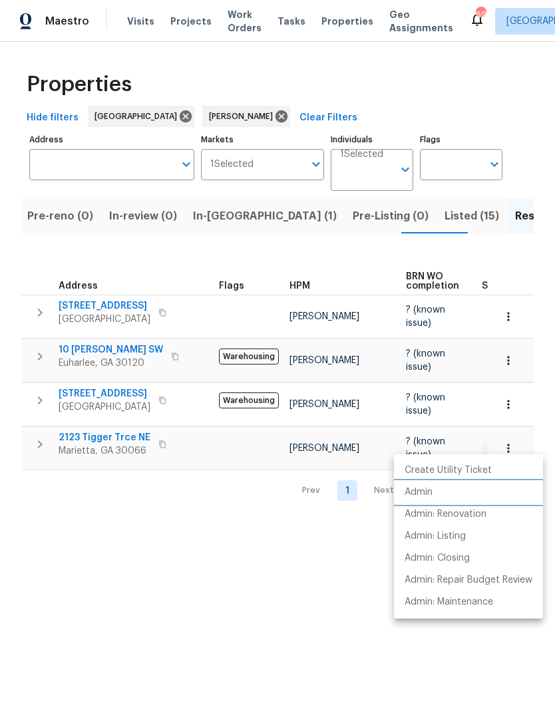
click at [421, 498] on p "Admin" at bounding box center [419, 493] width 28 height 14
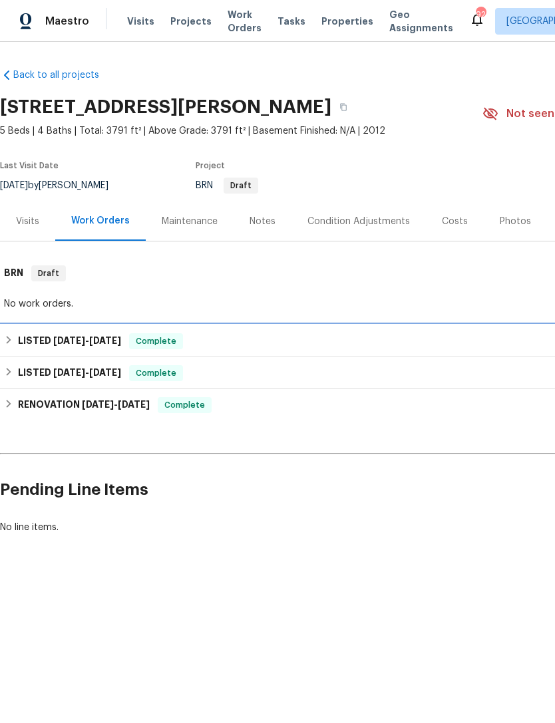
click at [67, 339] on span "[DATE]" at bounding box center [69, 340] width 32 height 9
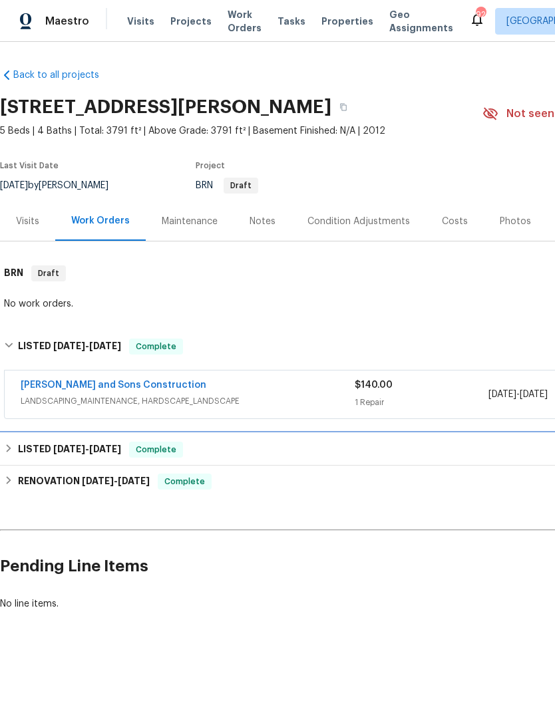
click at [68, 445] on span "[DATE]" at bounding box center [69, 449] width 32 height 9
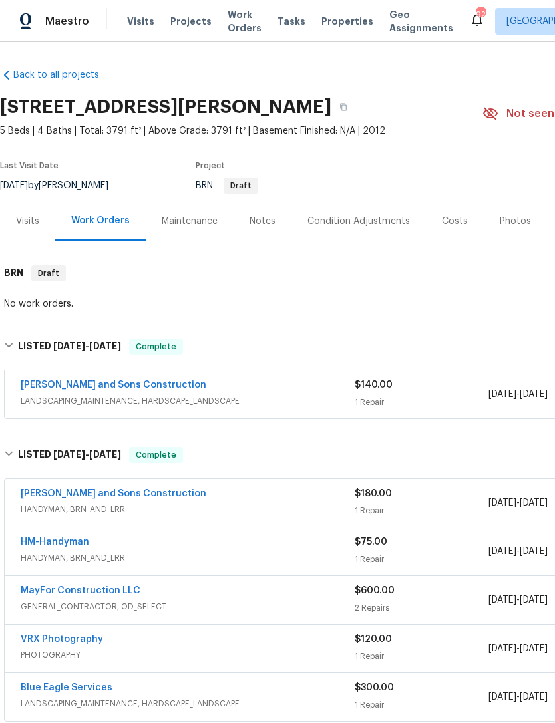
click at [27, 218] on div "Visits" at bounding box center [27, 221] width 23 height 13
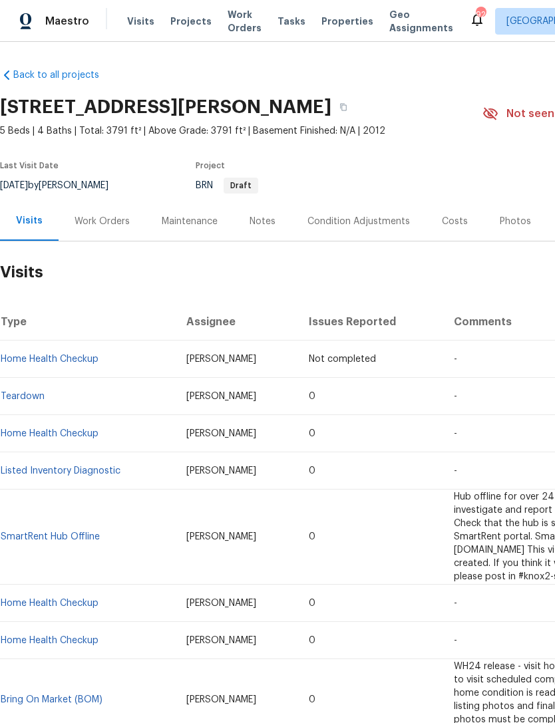
click at [148, 17] on span "Visits" at bounding box center [140, 21] width 27 height 13
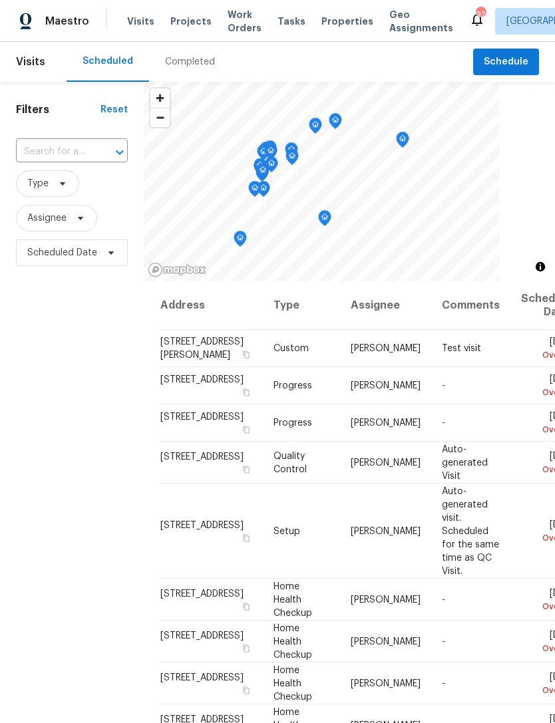
click at [118, 152] on icon "Open" at bounding box center [120, 152] width 16 height 16
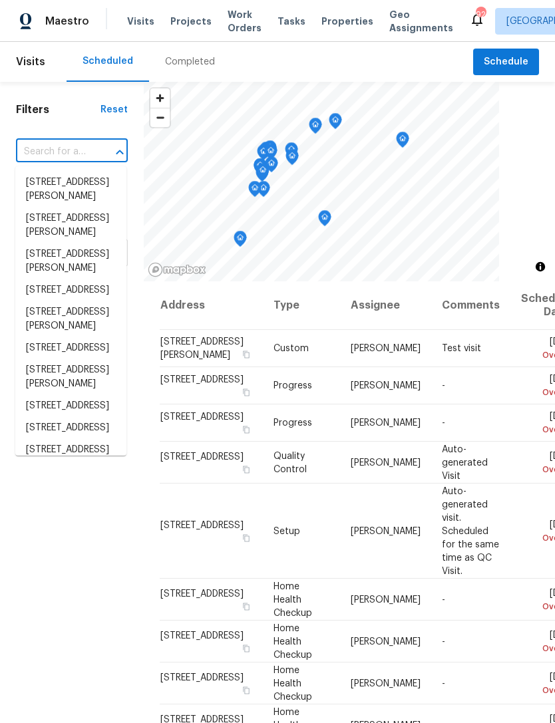
click at [54, 145] on input "text" at bounding box center [53, 152] width 75 height 21
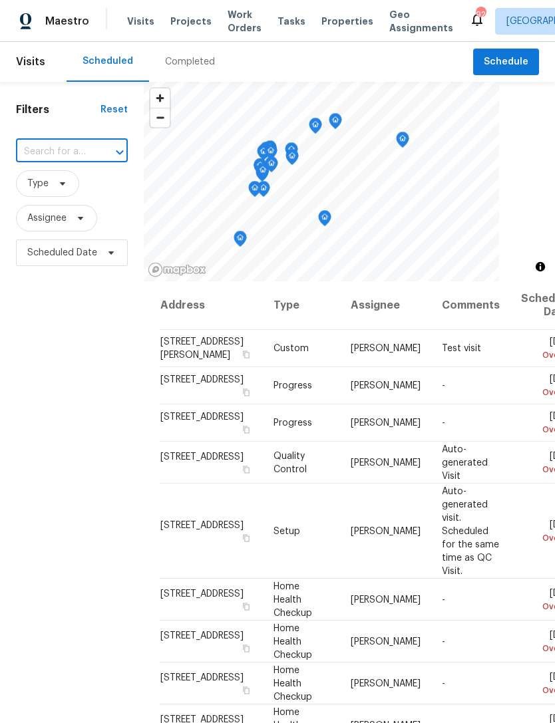
paste input "4913 Sydney Ln, Marietta, GA 30066"
type input "4913 Sydney Ln, Marietta, GA 30066"
click at [71, 190] on li "4913 Sydney Ln, Marietta, GA 30066" at bounding box center [70, 190] width 111 height 36
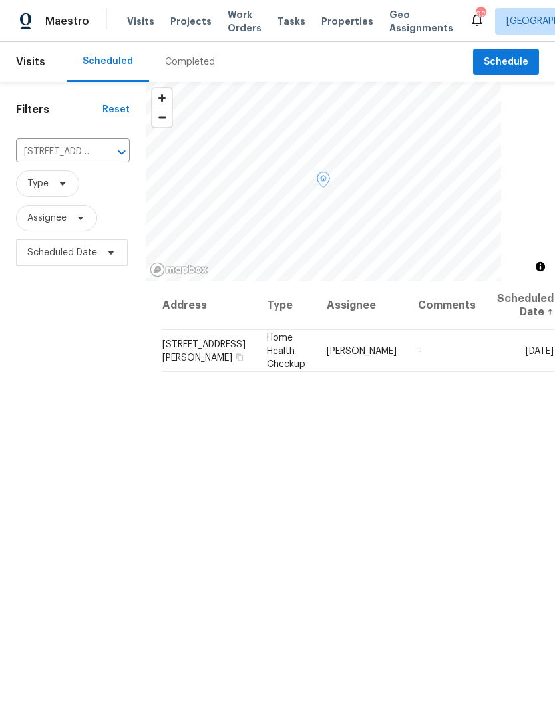
click at [0, 0] on icon at bounding box center [0, 0] width 0 height 0
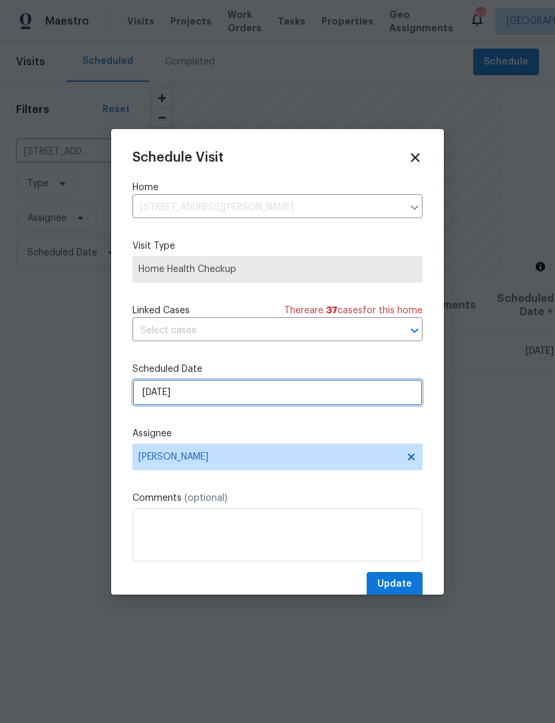
click at [252, 401] on input "8/18/2025" at bounding box center [277, 392] width 290 height 27
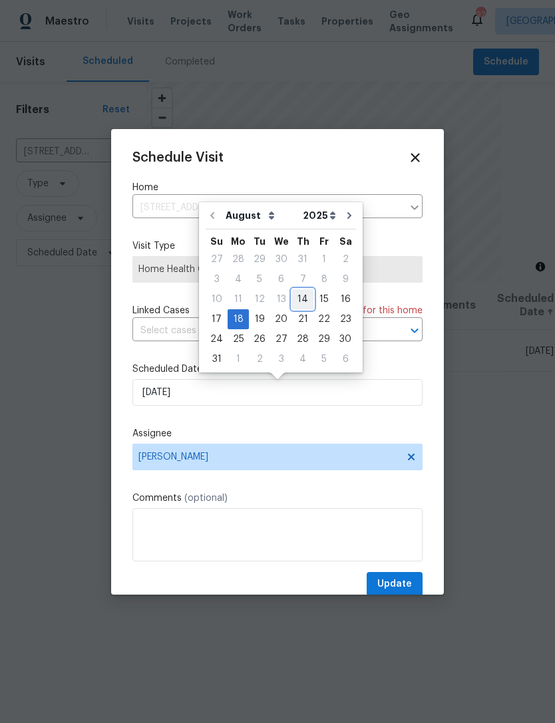
click at [301, 302] on div "14" at bounding box center [302, 299] width 21 height 19
type input "[DATE]"
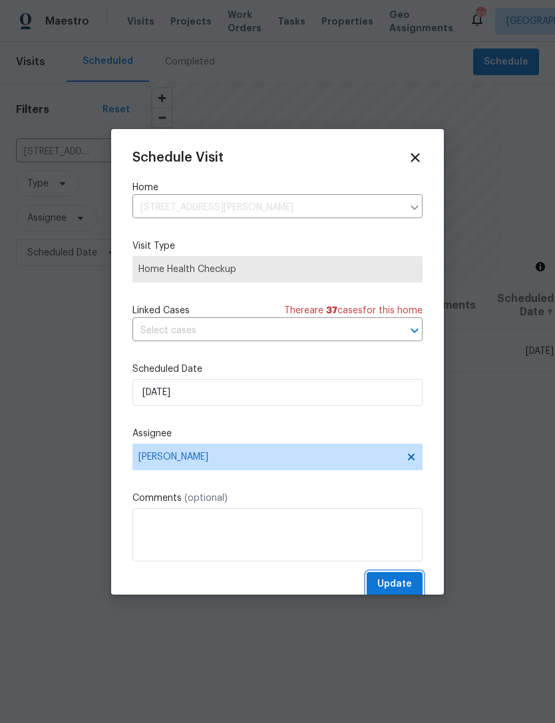
click at [400, 581] on span "Update" at bounding box center [394, 584] width 35 height 17
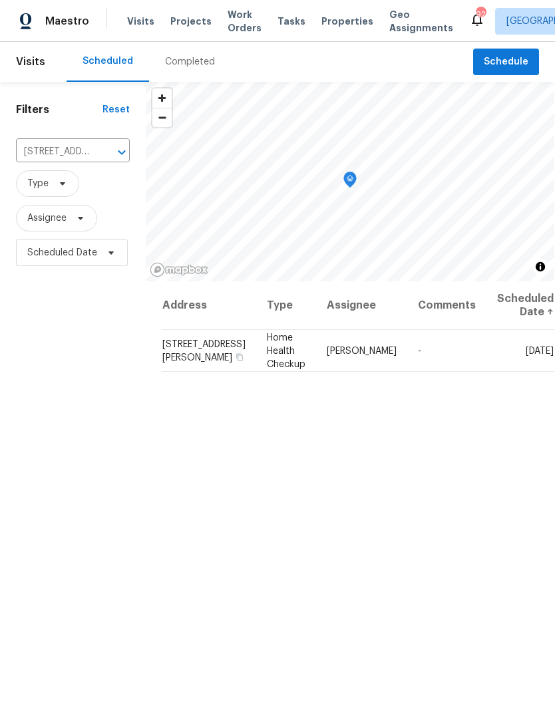
click at [104, 161] on button "Clear" at bounding box center [104, 152] width 19 height 19
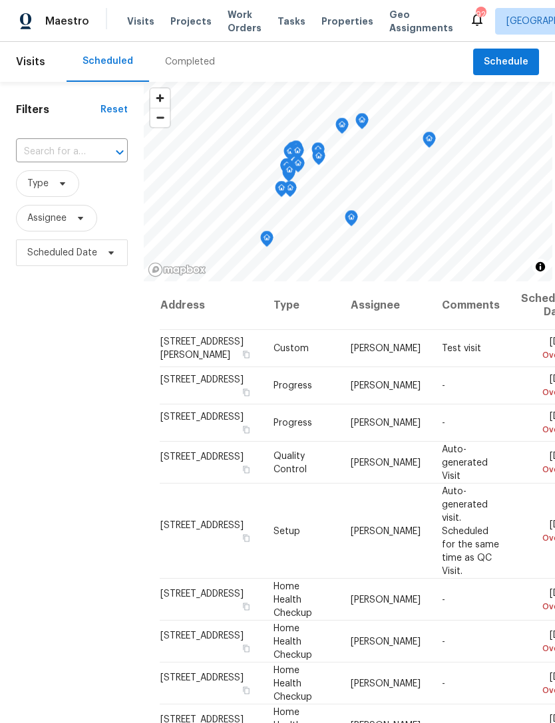
click at [87, 151] on input "text" at bounding box center [53, 152] width 75 height 21
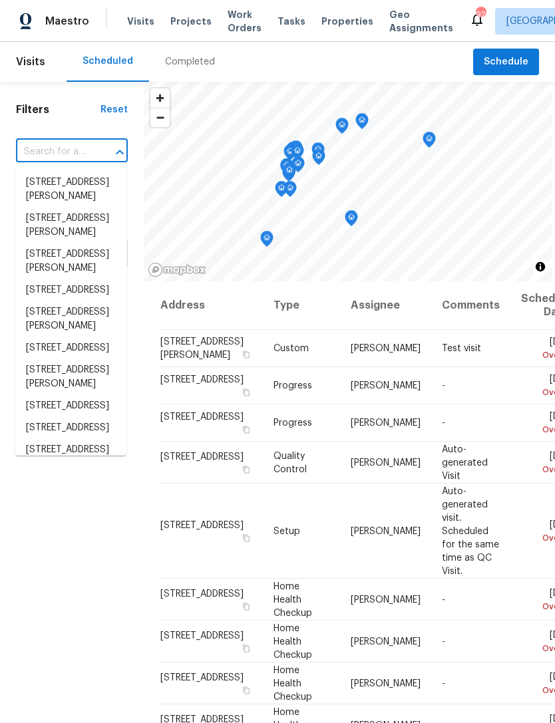
click at [77, 152] on input "text" at bounding box center [53, 152] width 75 height 21
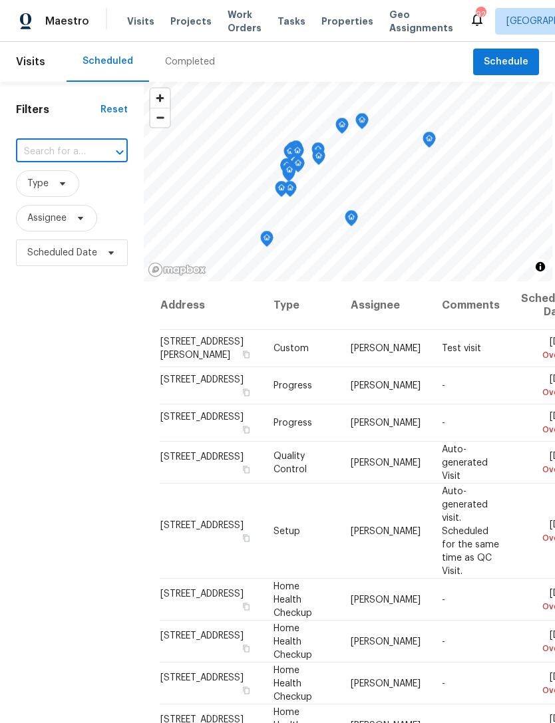
paste input "[STREET_ADDRESS][PERSON_NAME]"
type input "[STREET_ADDRESS][PERSON_NAME]"
click at [72, 187] on li "[STREET_ADDRESS][PERSON_NAME]" at bounding box center [70, 190] width 111 height 36
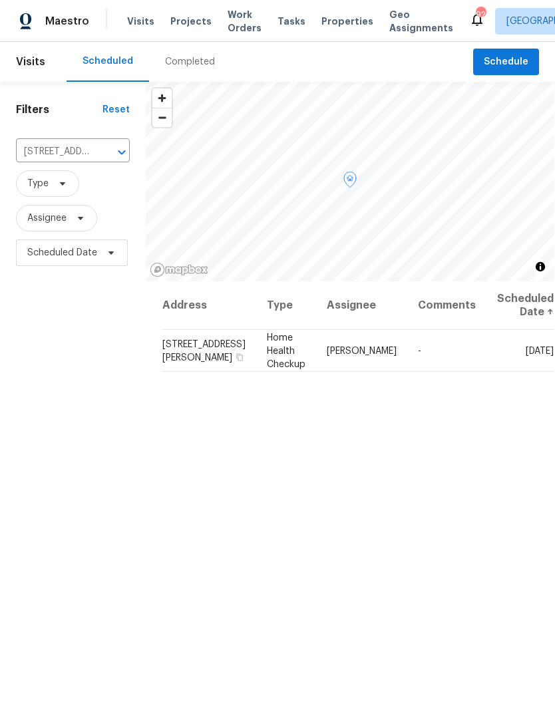
click at [182, 353] on span "[STREET_ADDRESS][PERSON_NAME]" at bounding box center [203, 350] width 83 height 23
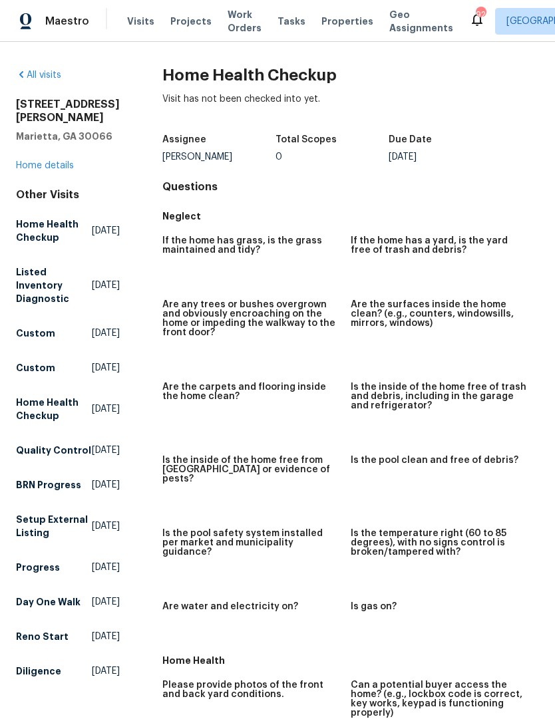
click at [41, 170] on link "Home details" at bounding box center [45, 165] width 58 height 9
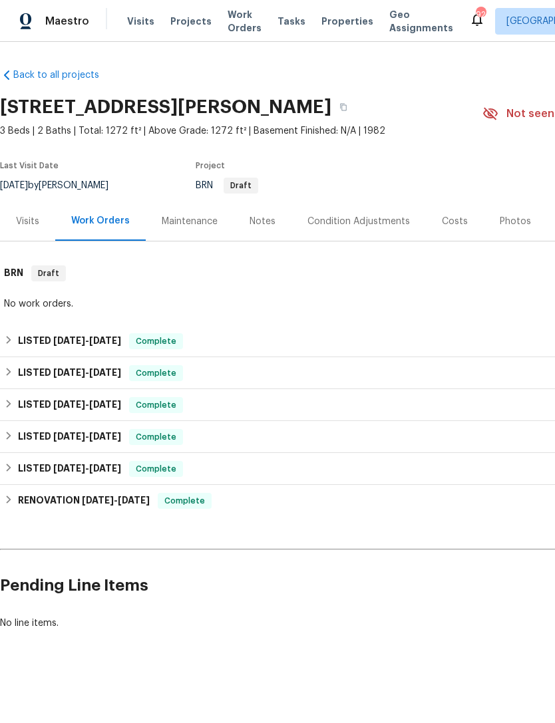
click at [118, 546] on div "Back to all projects 2268 Turtle Club Dr NE, Marietta, GA 30066 3 Beds | 2 Bath…" at bounding box center [376, 349] width 752 height 583
click at [31, 220] on div "Visits" at bounding box center [27, 221] width 23 height 13
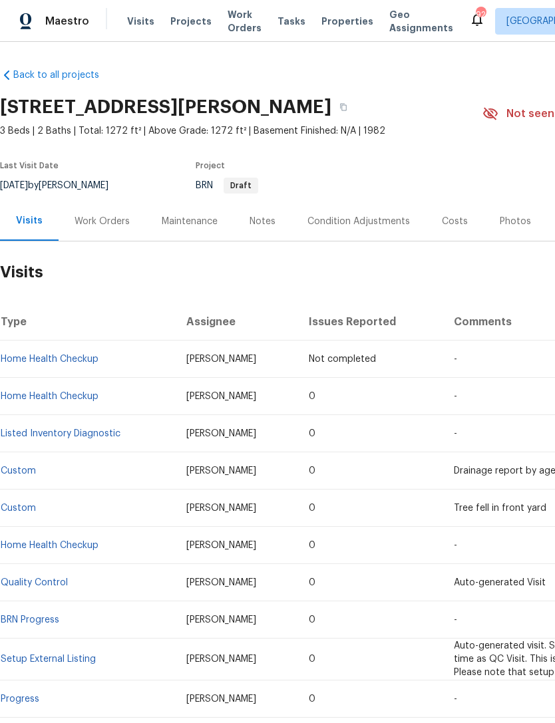
click at [96, 222] on div "Work Orders" at bounding box center [102, 221] width 55 height 13
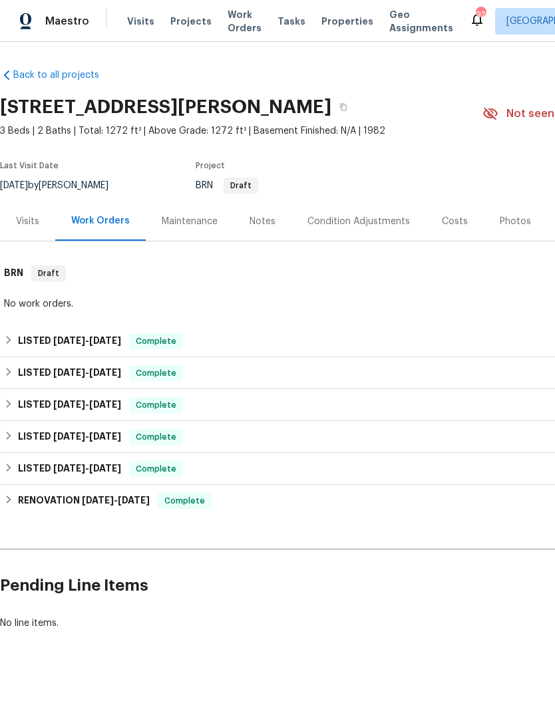
click at [175, 223] on div "Maintenance" at bounding box center [190, 221] width 56 height 13
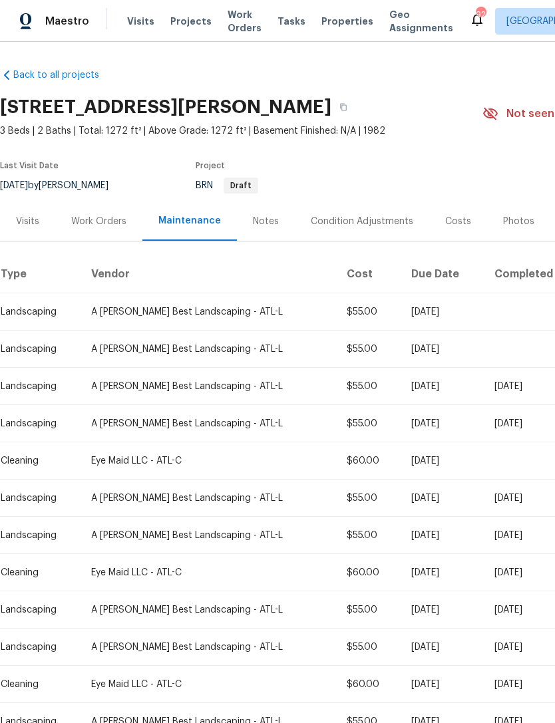
click at [331, 25] on span "Properties" at bounding box center [347, 21] width 52 height 13
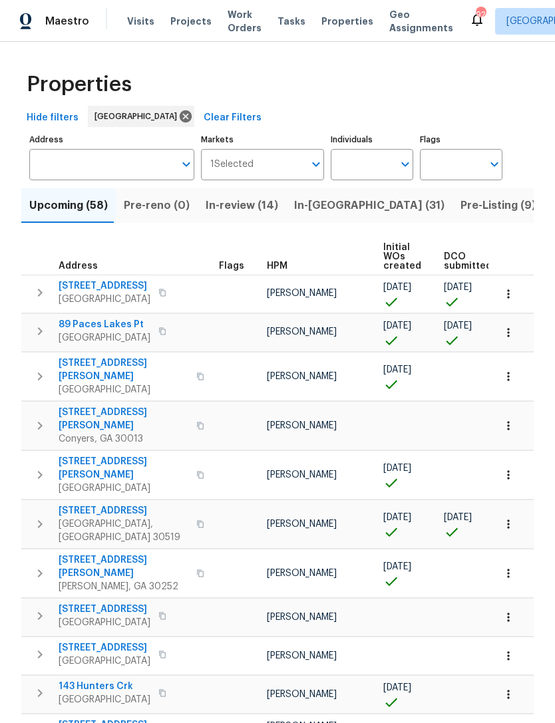
click at [379, 167] on input "Individuals" at bounding box center [362, 164] width 63 height 31
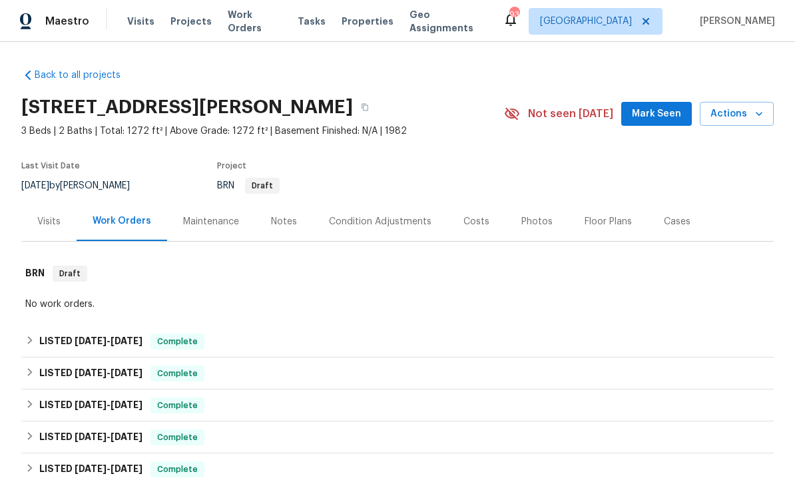
click at [48, 210] on div "Visits" at bounding box center [48, 221] width 55 height 39
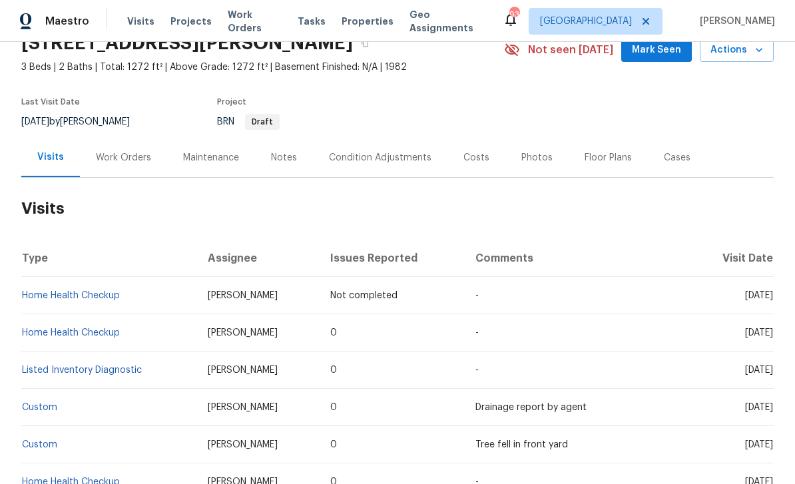
scroll to position [59, 0]
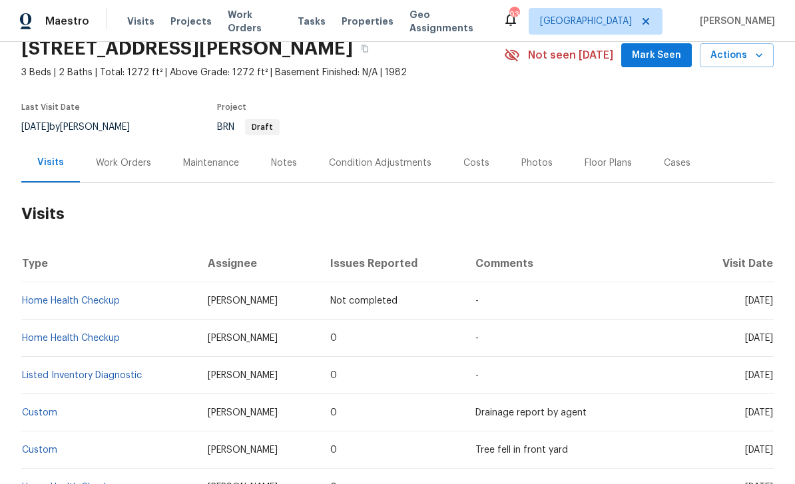
click at [279, 167] on div "Notes" at bounding box center [284, 162] width 26 height 13
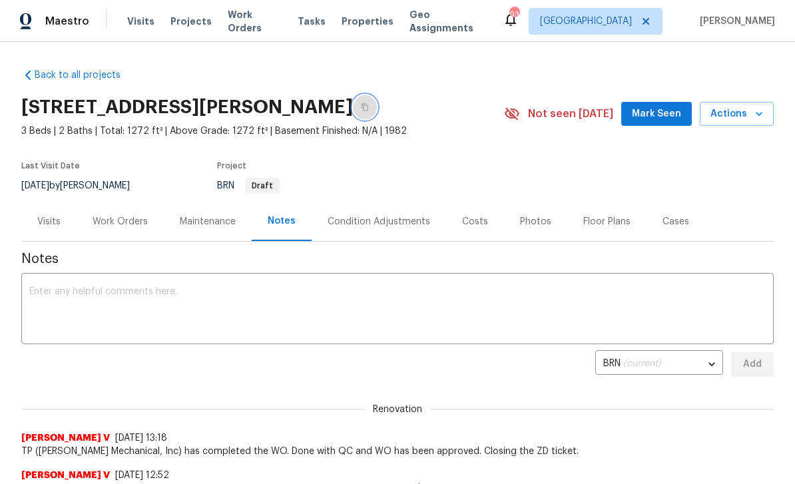
click at [369, 105] on icon "button" at bounding box center [365, 107] width 8 height 8
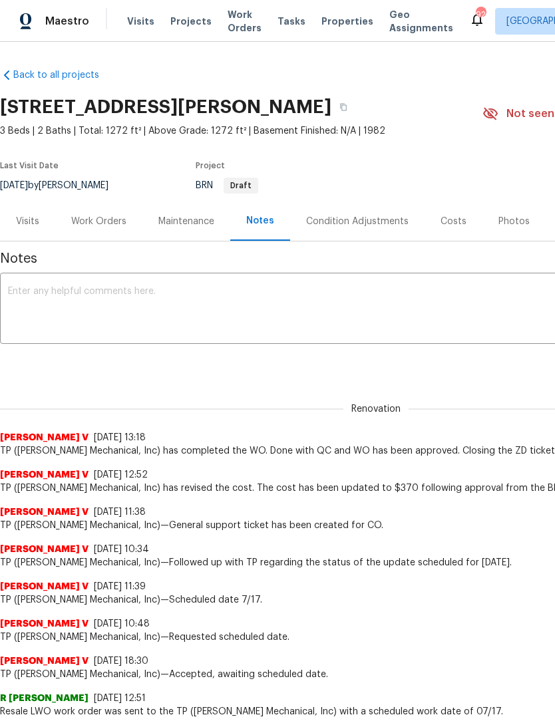
click at [24, 225] on div "Visits" at bounding box center [27, 221] width 23 height 13
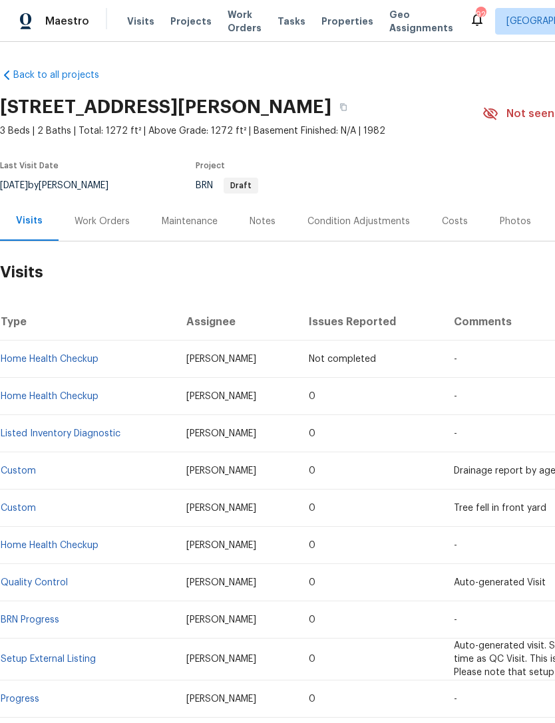
click at [260, 225] on div "Notes" at bounding box center [263, 221] width 26 height 13
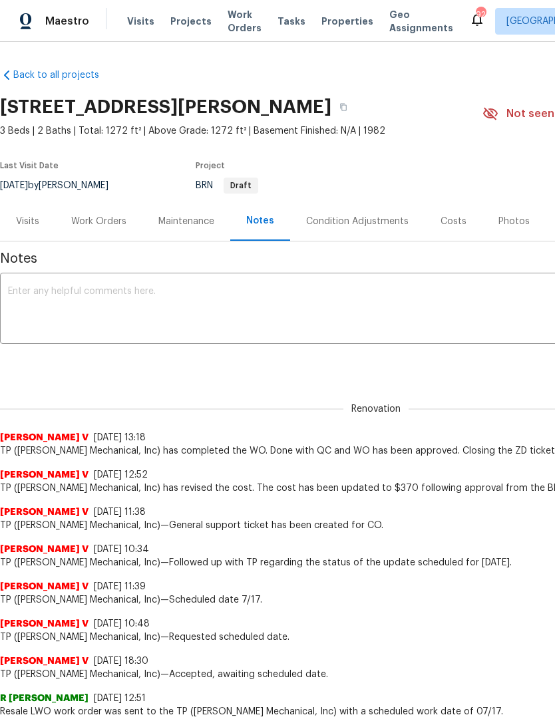
click at [86, 224] on div "Work Orders" at bounding box center [98, 221] width 55 height 13
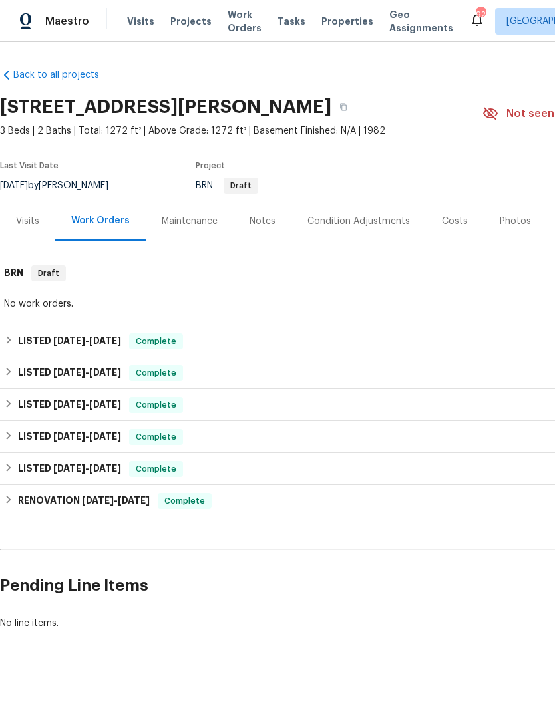
click at [201, 227] on div "Maintenance" at bounding box center [190, 221] width 56 height 13
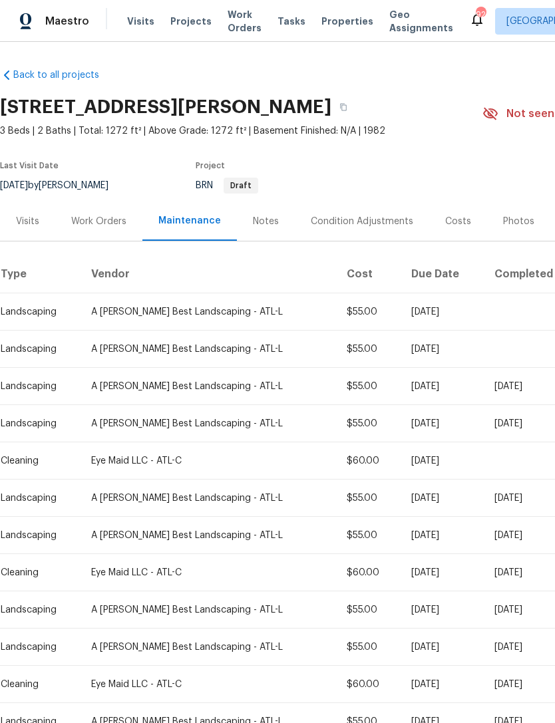
click at [449, 223] on div "Costs" at bounding box center [458, 221] width 26 height 13
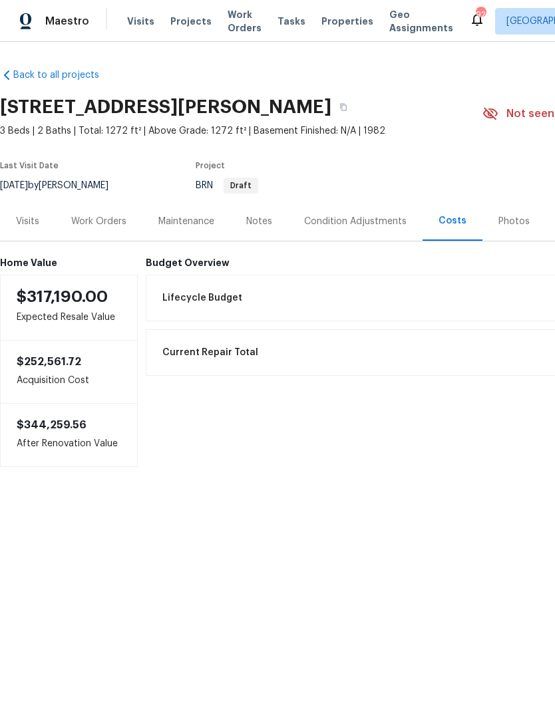
click at [119, 221] on div "Work Orders" at bounding box center [98, 221] width 55 height 13
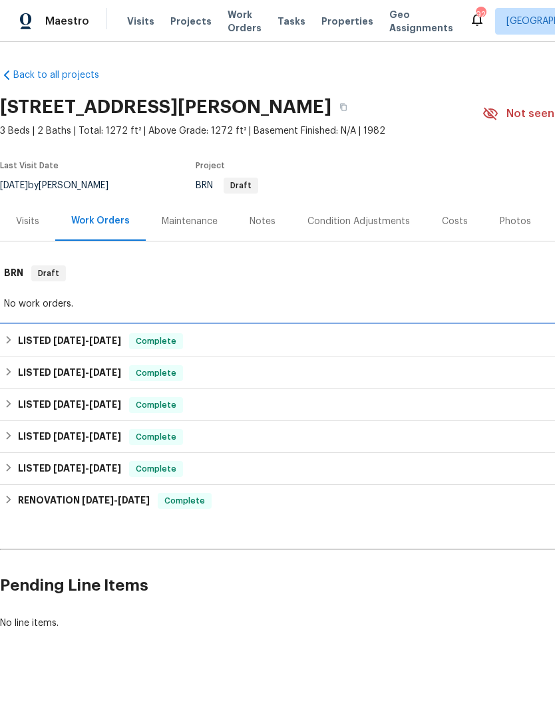
click at [81, 349] on div "LISTED [DATE] - [DATE] Complete" at bounding box center [376, 341] width 752 height 32
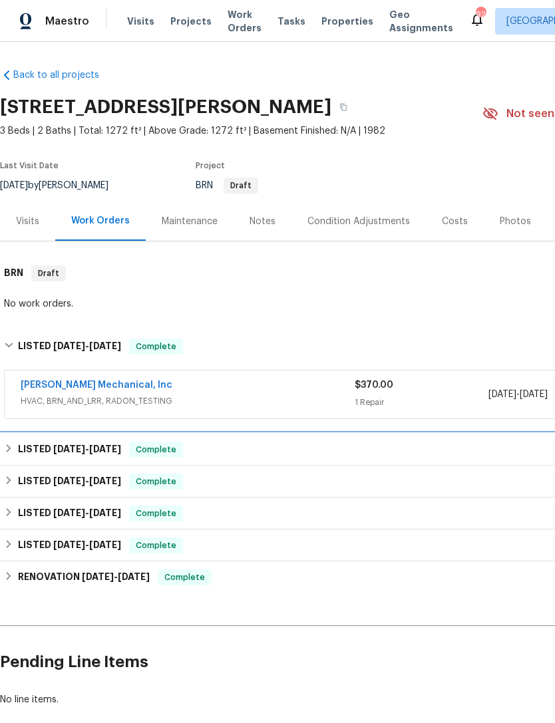
click at [254, 450] on div "LISTED [DATE] - [DATE] Complete" at bounding box center [376, 450] width 744 height 16
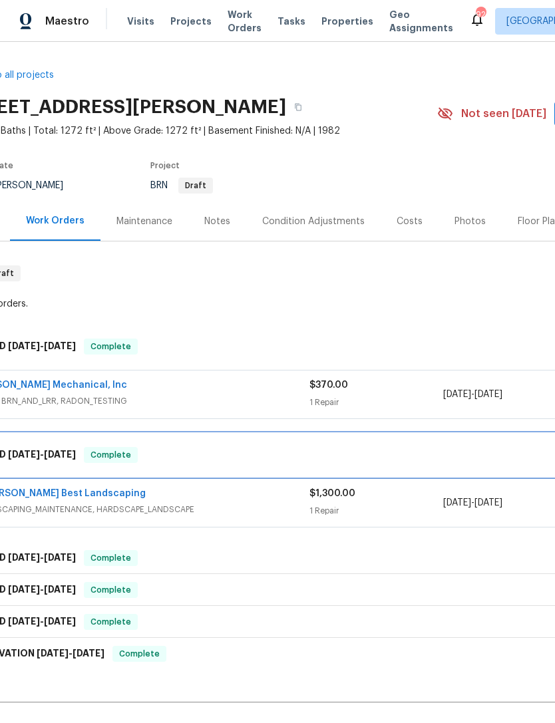
scroll to position [0, 43]
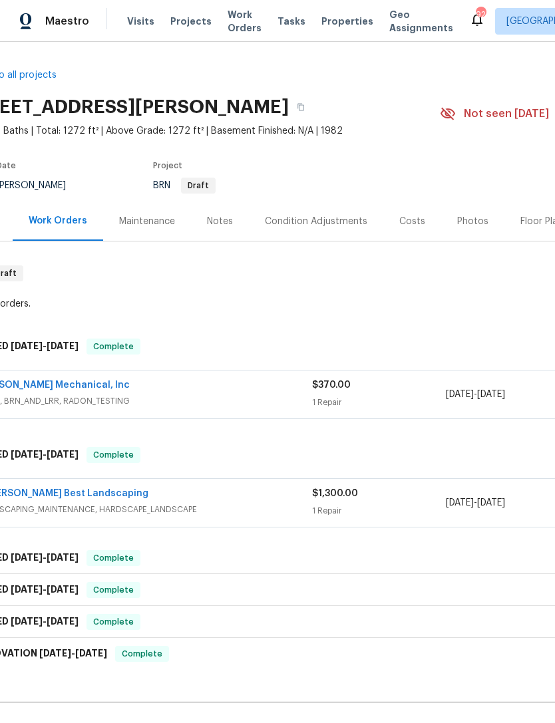
click at [419, 214] on div "Costs" at bounding box center [412, 221] width 58 height 39
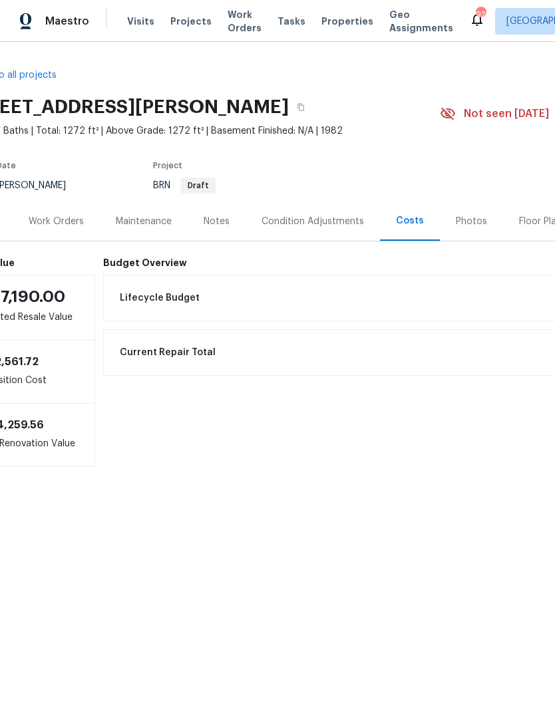
click at [465, 217] on div "Photos" at bounding box center [471, 221] width 31 height 13
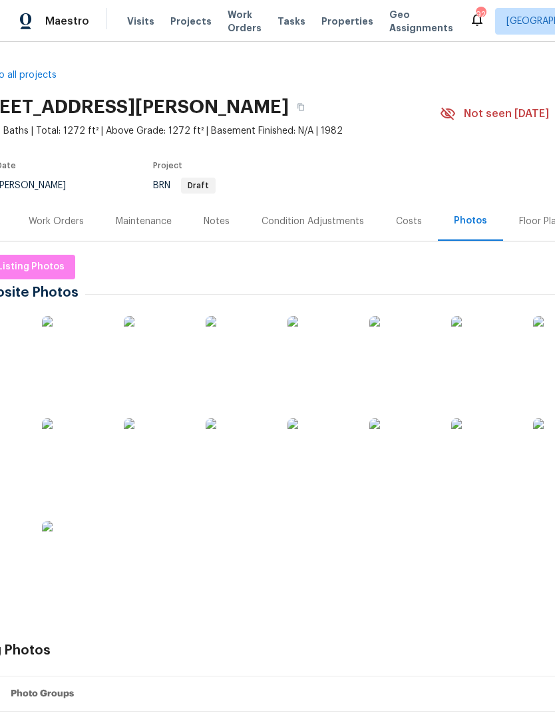
click at [46, 220] on div "Work Orders" at bounding box center [56, 221] width 55 height 13
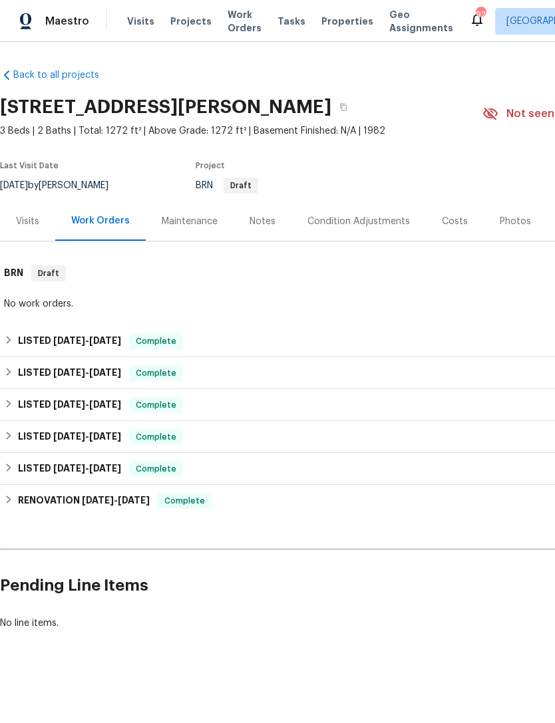
click at [190, 216] on div "Maintenance" at bounding box center [190, 221] width 56 height 13
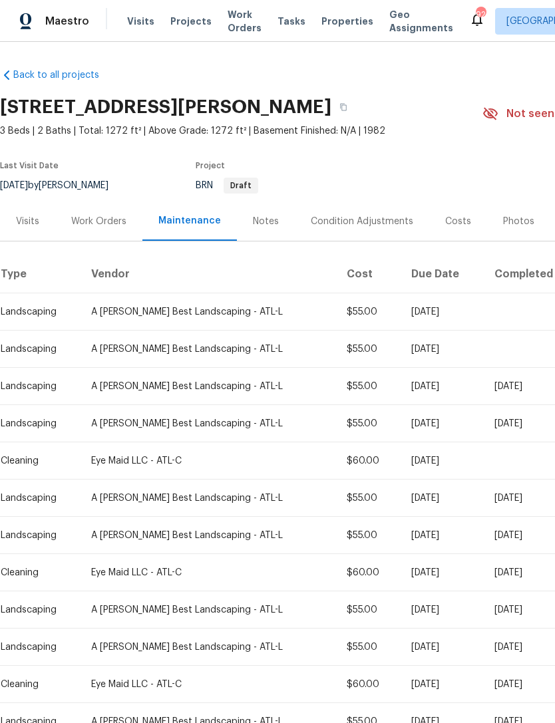
click at [25, 226] on div "Visits" at bounding box center [27, 221] width 23 height 13
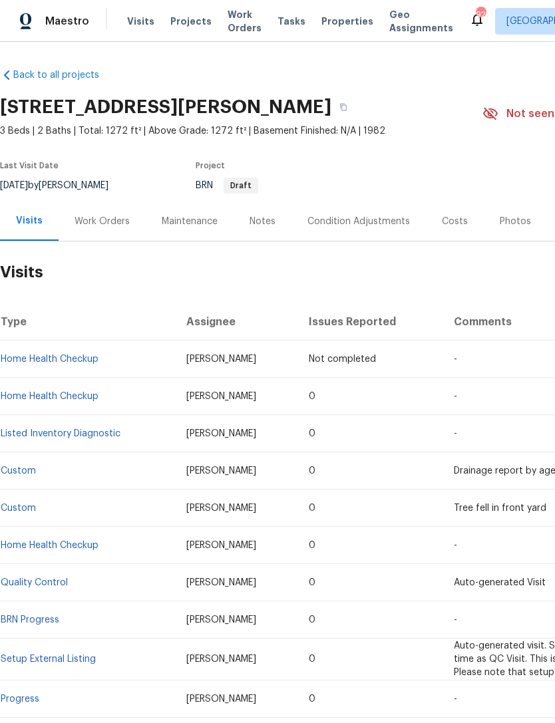
click at [140, 26] on span "Visits" at bounding box center [140, 21] width 27 height 13
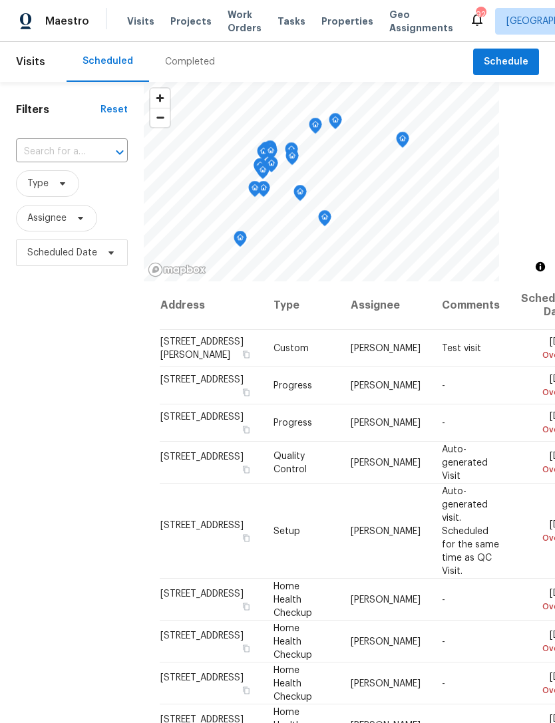
click at [100, 157] on div at bounding box center [110, 152] width 35 height 19
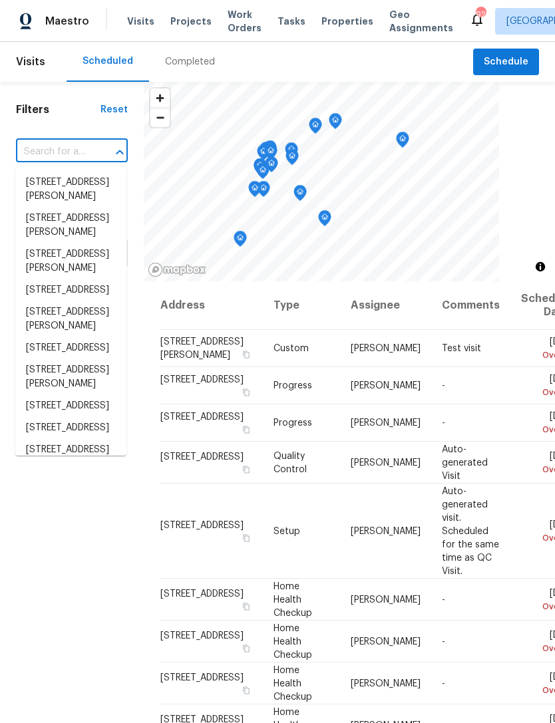
click at [84, 152] on input "text" at bounding box center [53, 152] width 75 height 21
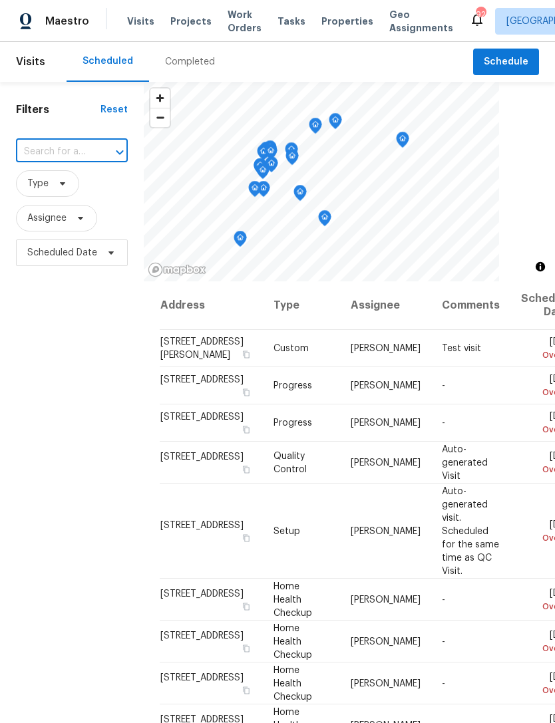
paste input "[STREET_ADDRESS][PERSON_NAME]"
type input "[STREET_ADDRESS][PERSON_NAME]"
click at [62, 197] on li "[STREET_ADDRESS][PERSON_NAME]" at bounding box center [70, 190] width 111 height 36
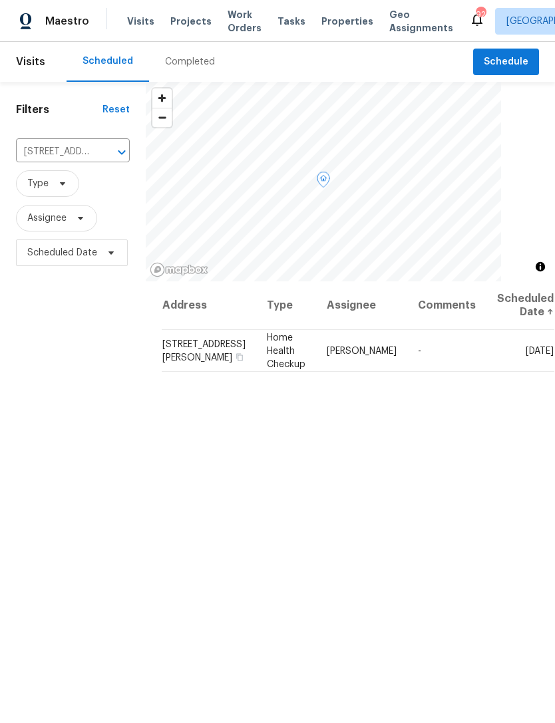
click at [0, 0] on icon at bounding box center [0, 0] width 0 height 0
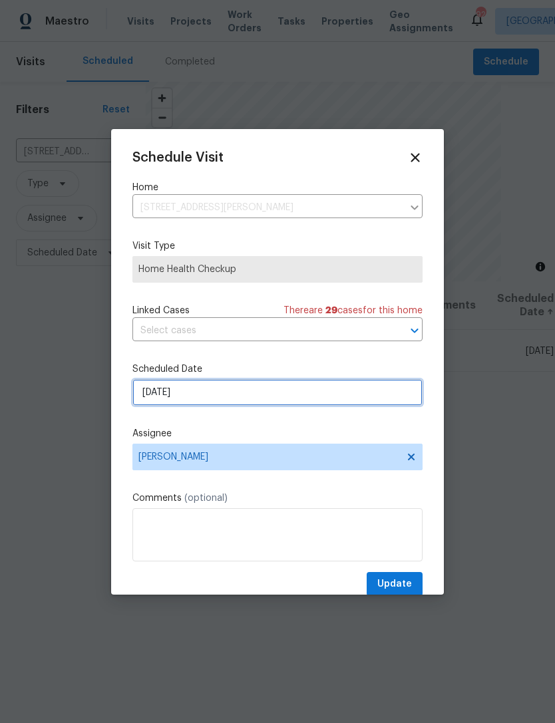
click at [269, 394] on input "[DATE]" at bounding box center [277, 392] width 290 height 27
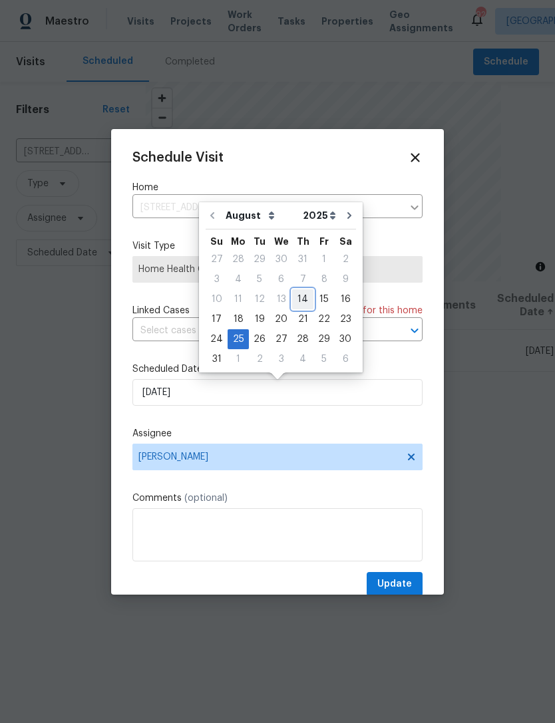
click at [298, 296] on div "14" at bounding box center [302, 299] width 21 height 19
type input "[DATE]"
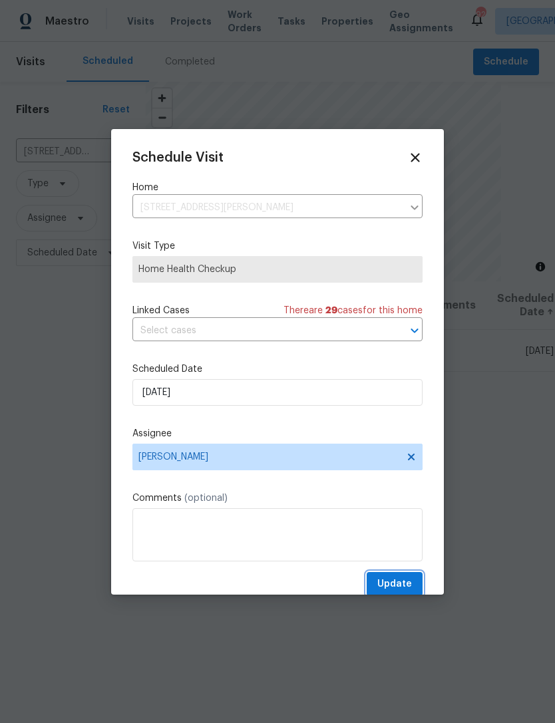
click at [401, 483] on span "Update" at bounding box center [394, 584] width 35 height 17
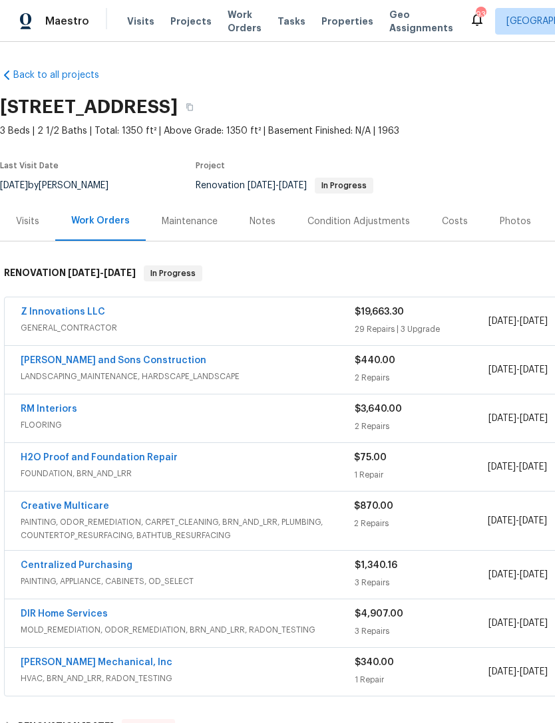
click at [239, 311] on div "Z Innovations LLC" at bounding box center [188, 314] width 334 height 16
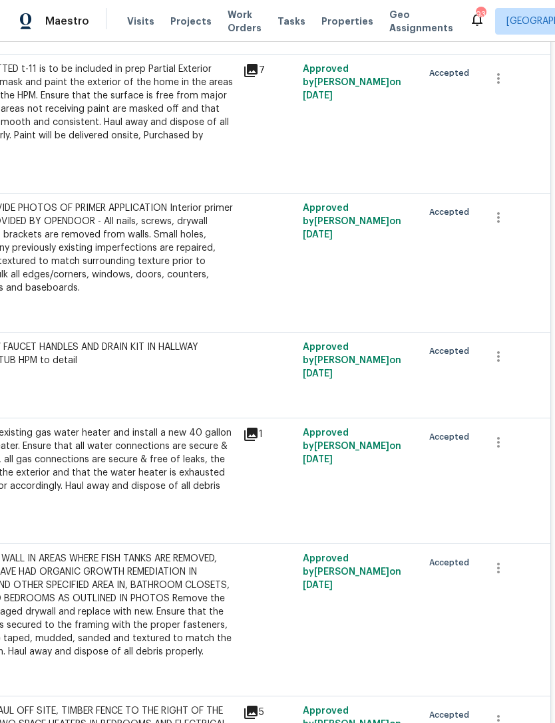
scroll to position [3640, 197]
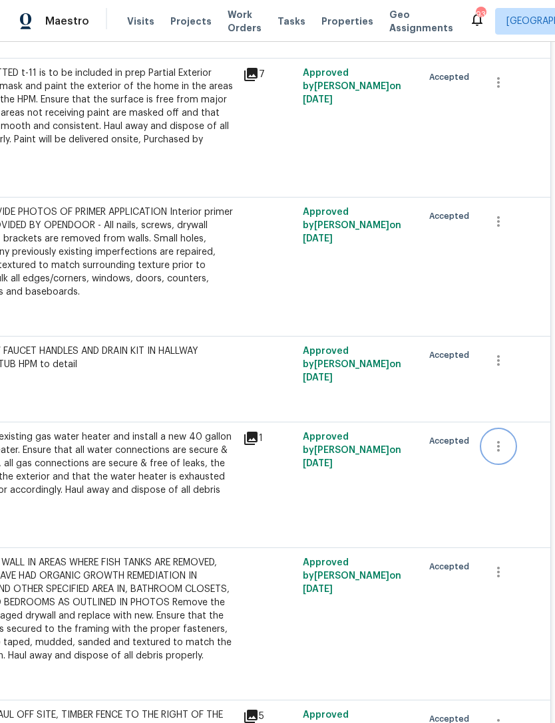
click at [496, 439] on icon "button" at bounding box center [499, 447] width 16 height 16
click at [509, 431] on li "Cancel" at bounding box center [508, 427] width 51 height 22
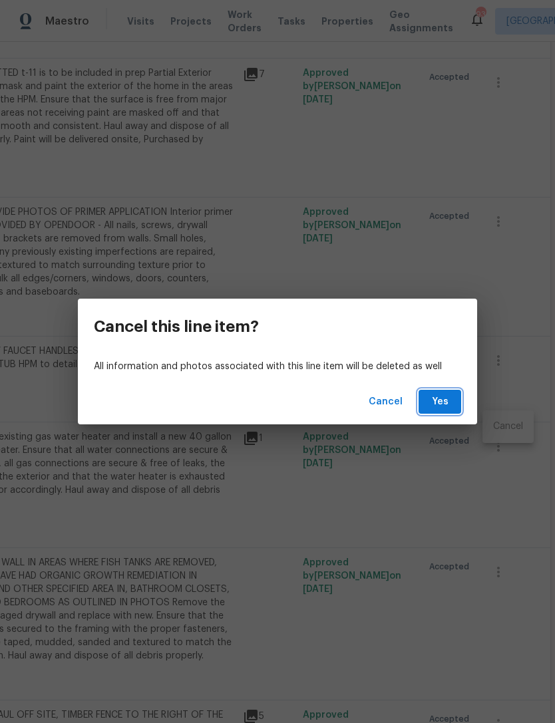
click at [445, 399] on span "Yes" at bounding box center [439, 402] width 21 height 17
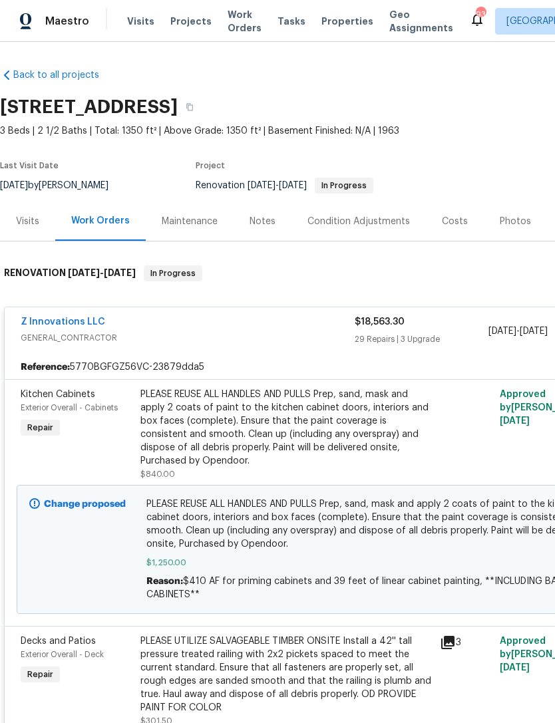
scroll to position [0, 0]
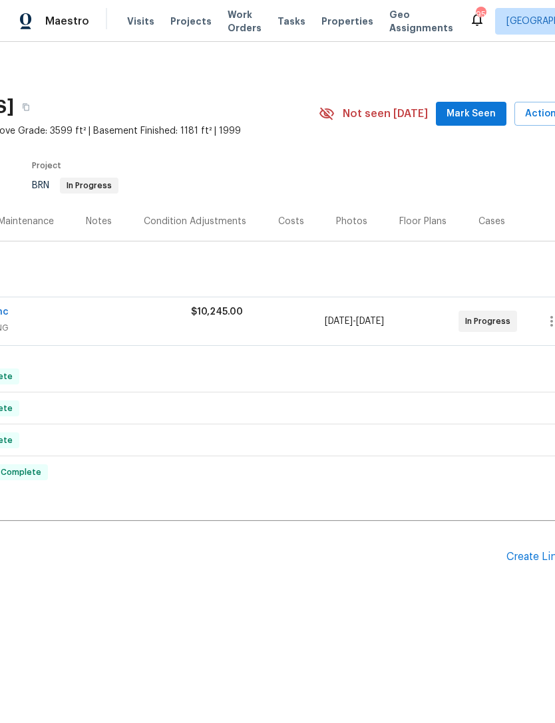
scroll to position [0, 160]
click at [476, 118] on span "Mark Seen" at bounding box center [475, 114] width 49 height 17
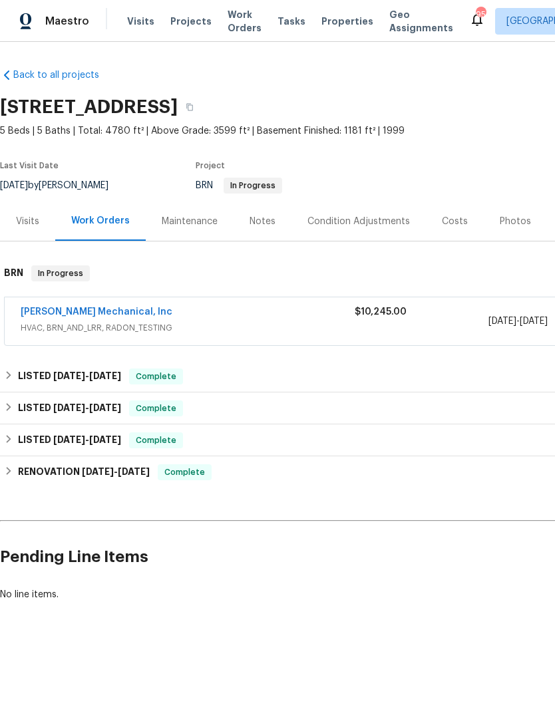
scroll to position [0, 0]
click at [99, 311] on link "[PERSON_NAME] Mechanical, Inc" at bounding box center [97, 312] width 152 height 9
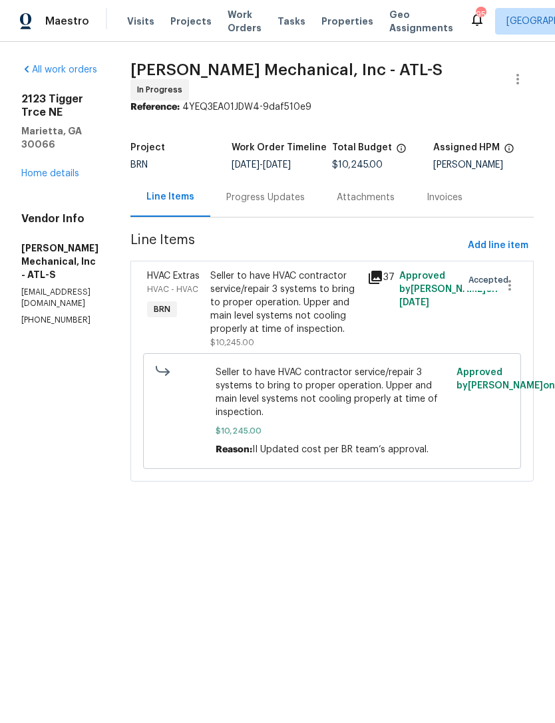
click at [305, 199] on div "Progress Updates" at bounding box center [265, 197] width 79 height 13
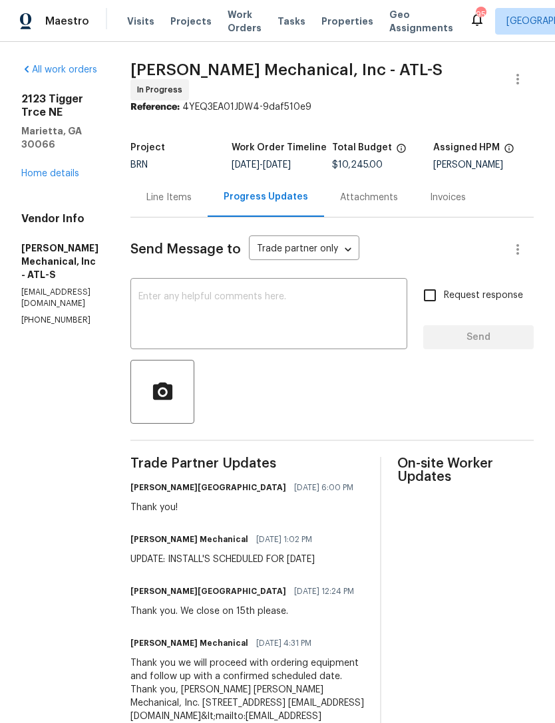
click at [43, 169] on link "Home details" at bounding box center [50, 173] width 58 height 9
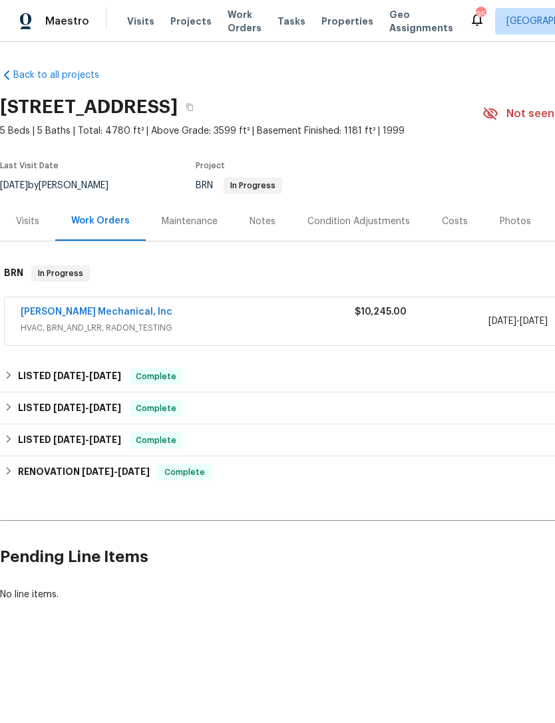
click at [34, 221] on div "Visits" at bounding box center [27, 221] width 23 height 13
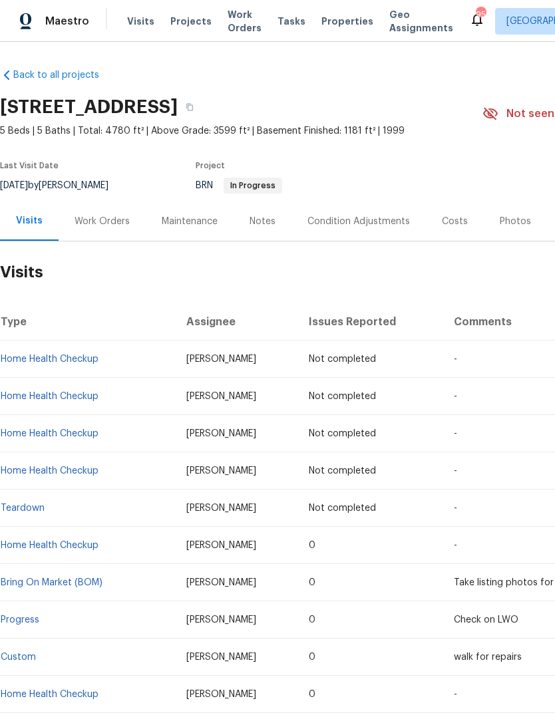
scroll to position [-1, 0]
click at [134, 27] on span "Visits" at bounding box center [140, 21] width 27 height 13
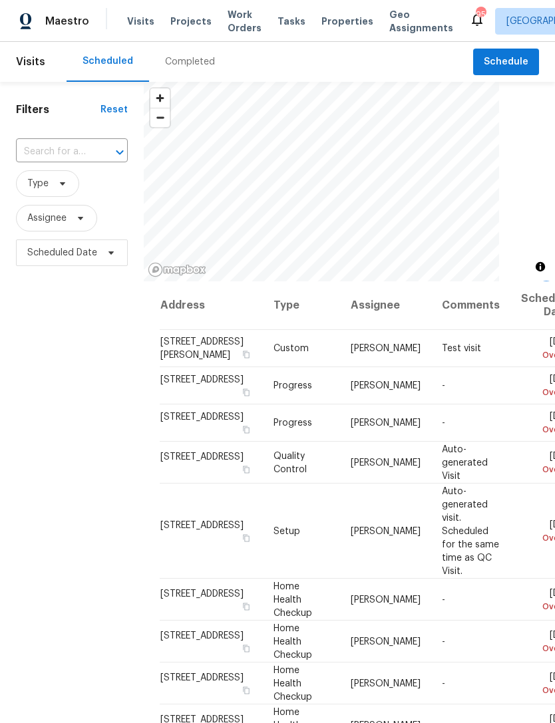
click at [83, 149] on input "text" at bounding box center [53, 152] width 75 height 21
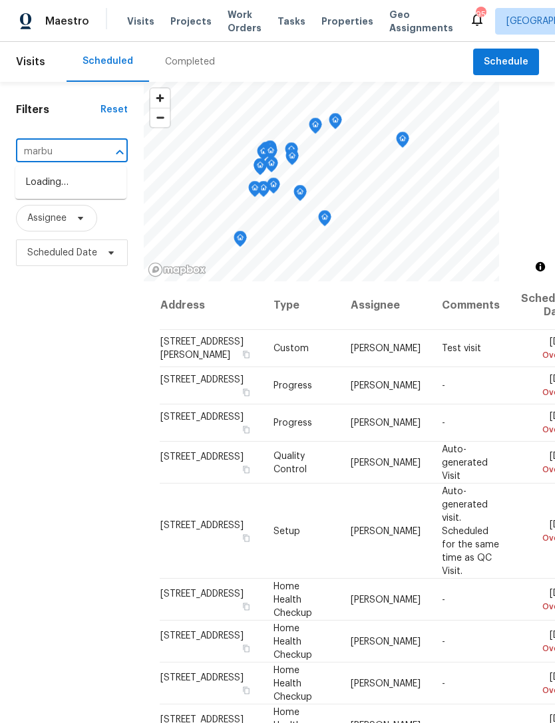
type input "[PERSON_NAME]"
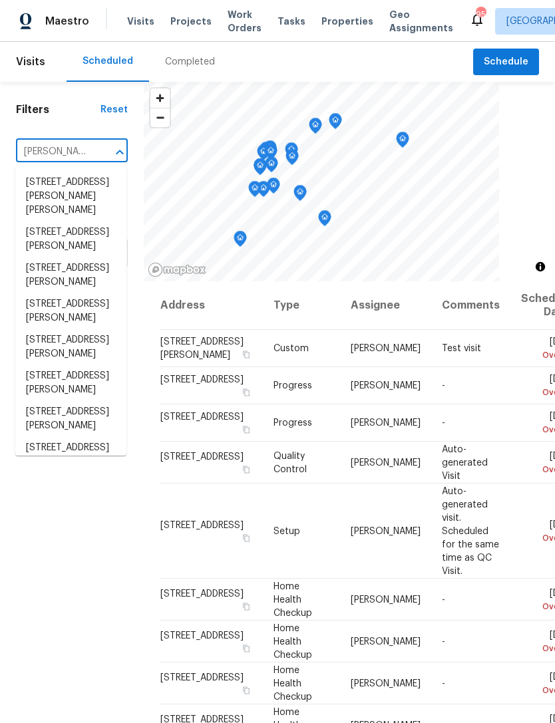
scroll to position [56, 0]
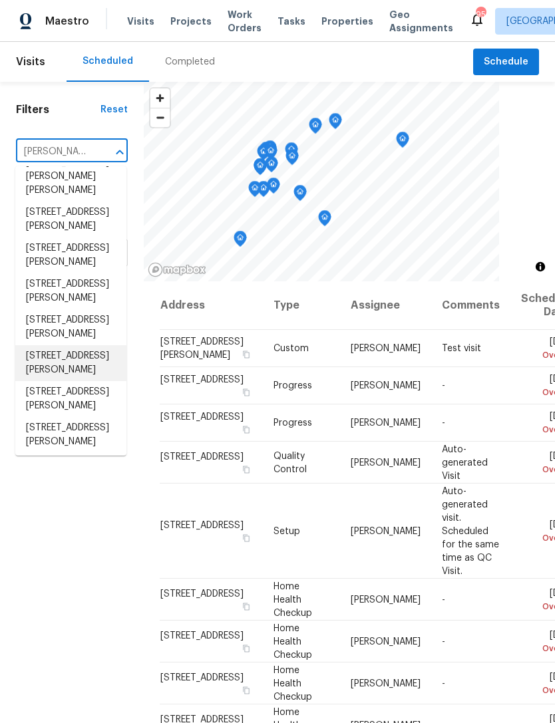
click at [81, 381] on li "[STREET_ADDRESS][PERSON_NAME]" at bounding box center [70, 363] width 111 height 36
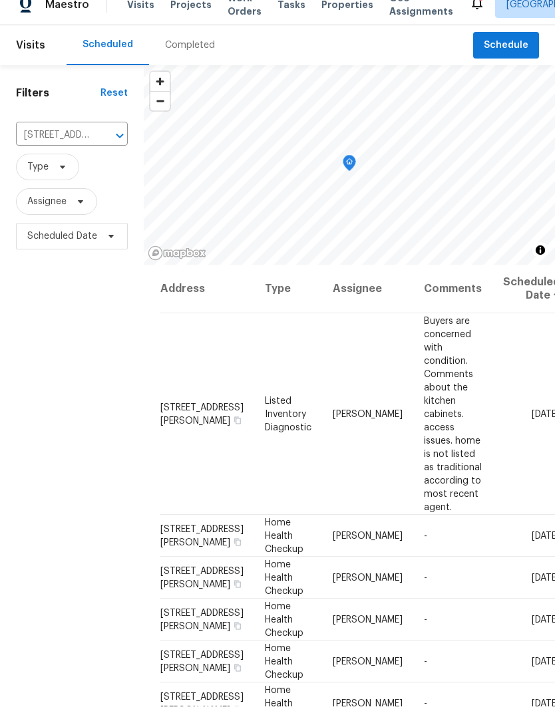
scroll to position [43, 0]
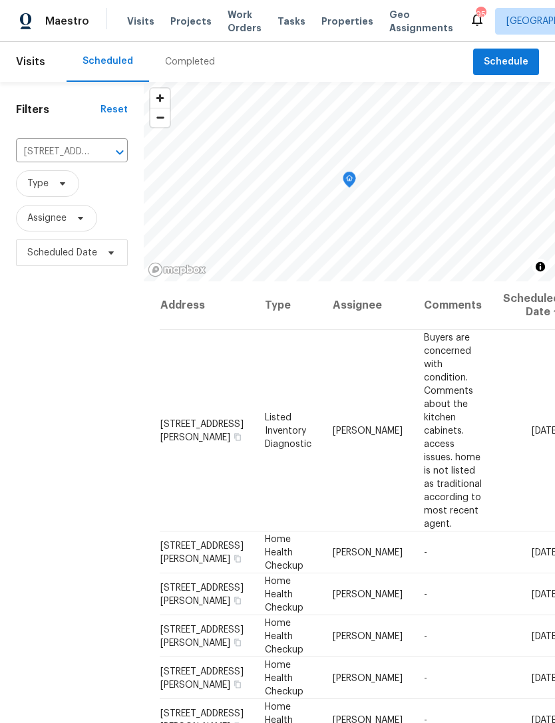
click at [185, 419] on span "[STREET_ADDRESS][PERSON_NAME]" at bounding box center [201, 430] width 83 height 23
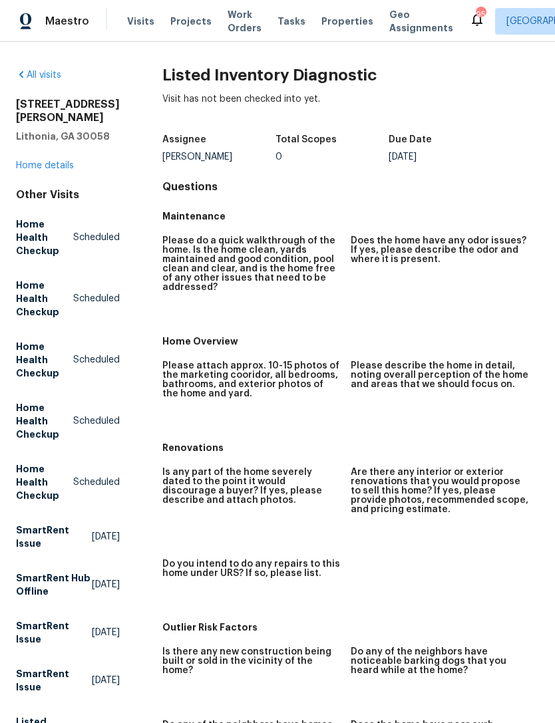
click at [31, 166] on link "Home details" at bounding box center [45, 165] width 58 height 9
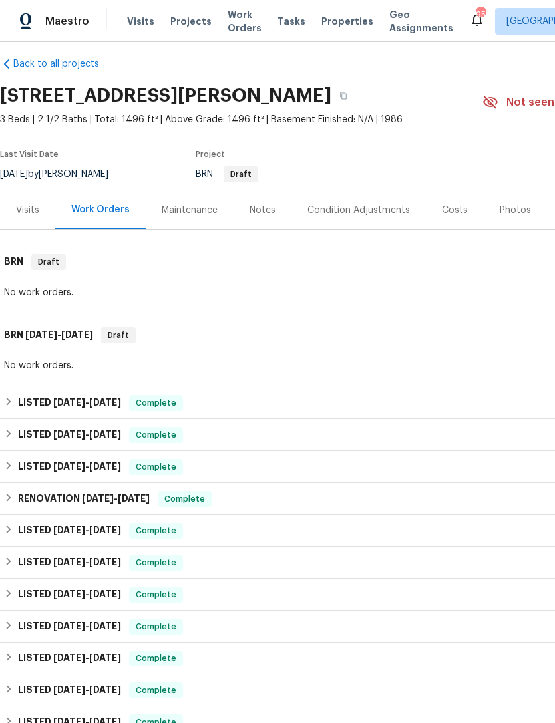
scroll to position [11, 0]
click at [25, 206] on div "Visits" at bounding box center [27, 210] width 23 height 13
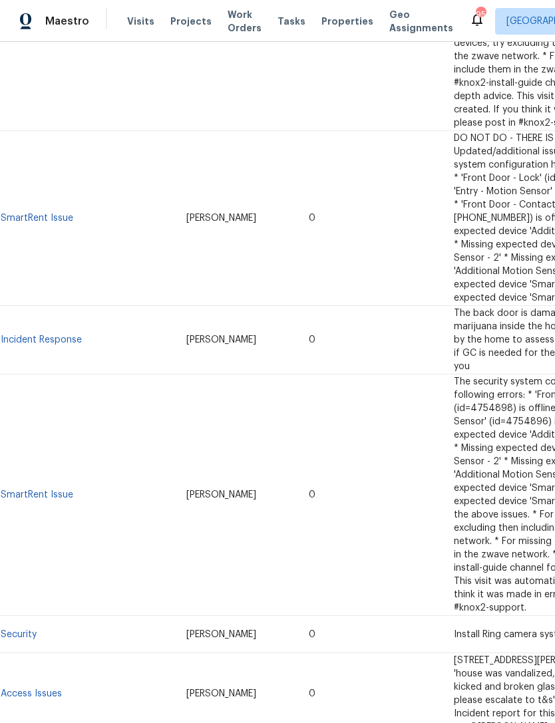
scroll to position [5208, 0]
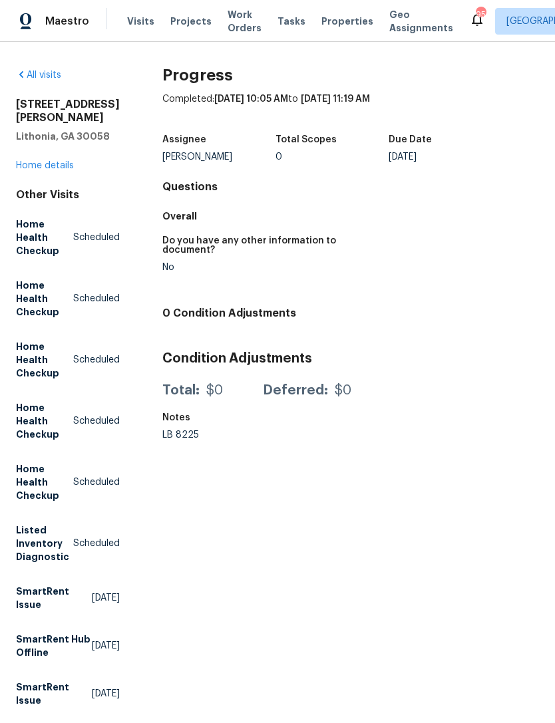
click at [58, 164] on link "Home details" at bounding box center [45, 165] width 58 height 9
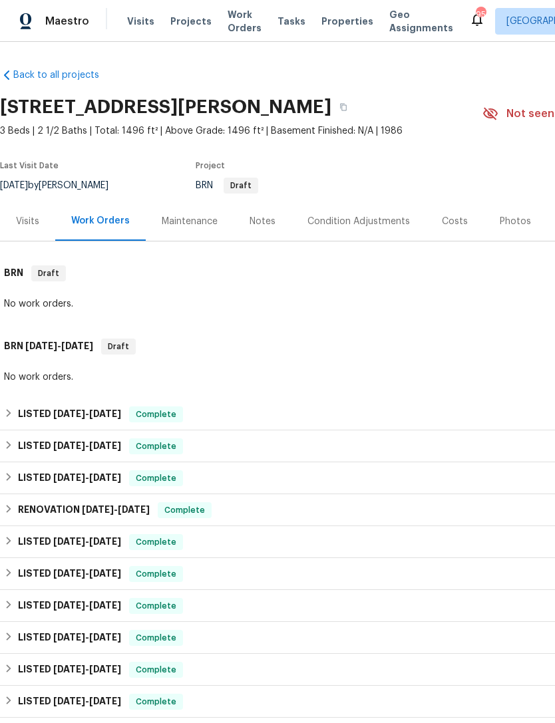
click at [507, 221] on div "Photos" at bounding box center [515, 221] width 31 height 13
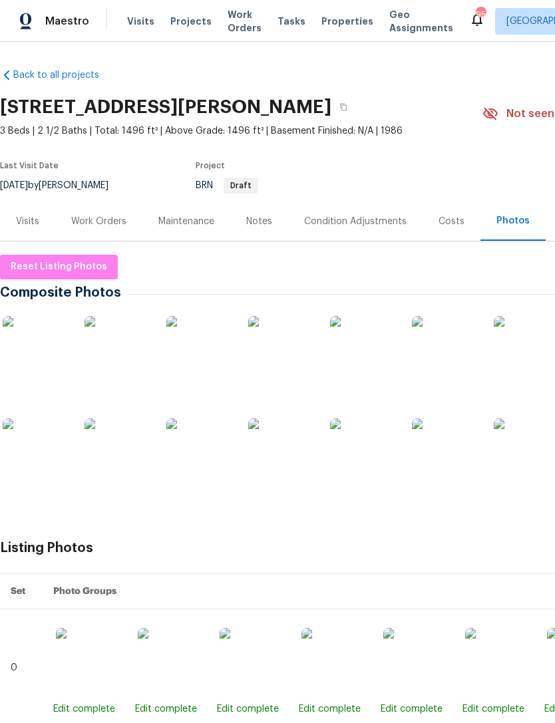
click at [272, 349] on img at bounding box center [281, 349] width 67 height 67
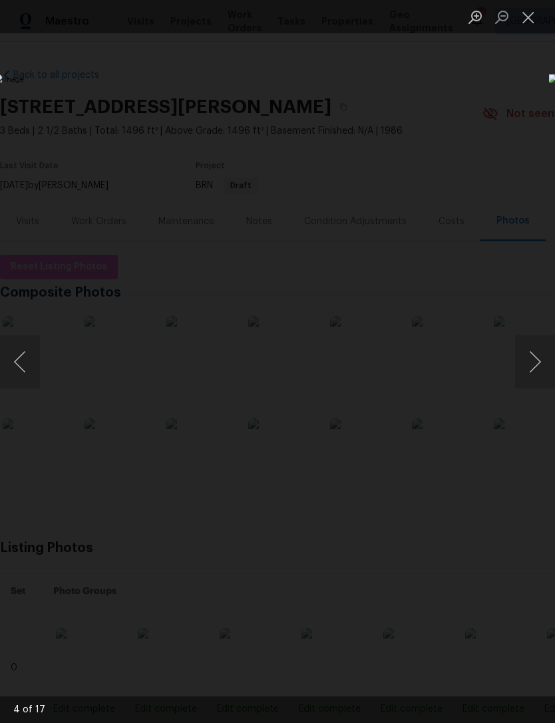
click at [526, 367] on button "Next image" at bounding box center [535, 361] width 40 height 53
click at [529, 377] on button "Next image" at bounding box center [535, 361] width 40 height 53
click at [528, 378] on button "Next image" at bounding box center [535, 361] width 40 height 53
click at [524, 379] on button "Next image" at bounding box center [535, 361] width 40 height 53
click at [530, 373] on button "Next image" at bounding box center [535, 361] width 40 height 53
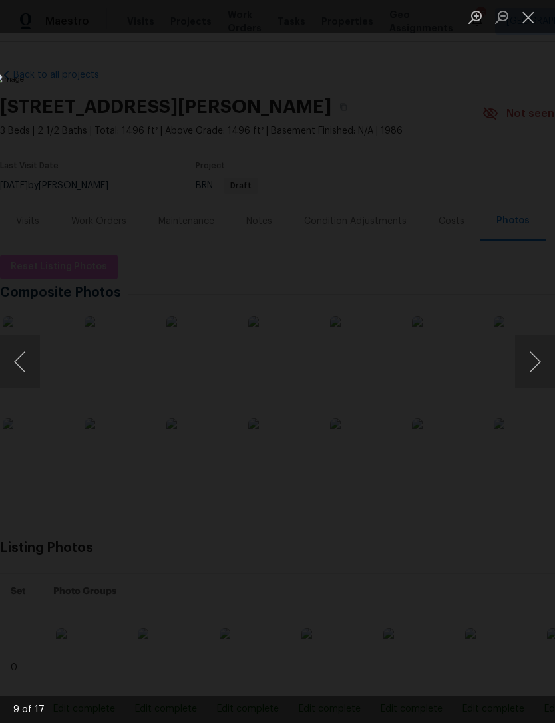
click at [525, 372] on button "Next image" at bounding box center [535, 361] width 40 height 53
click at [531, 367] on button "Next image" at bounding box center [535, 361] width 40 height 53
click at [529, 368] on button "Next image" at bounding box center [535, 361] width 40 height 53
click at [529, 367] on button "Next image" at bounding box center [535, 361] width 40 height 53
click at [528, 369] on button "Next image" at bounding box center [535, 361] width 40 height 53
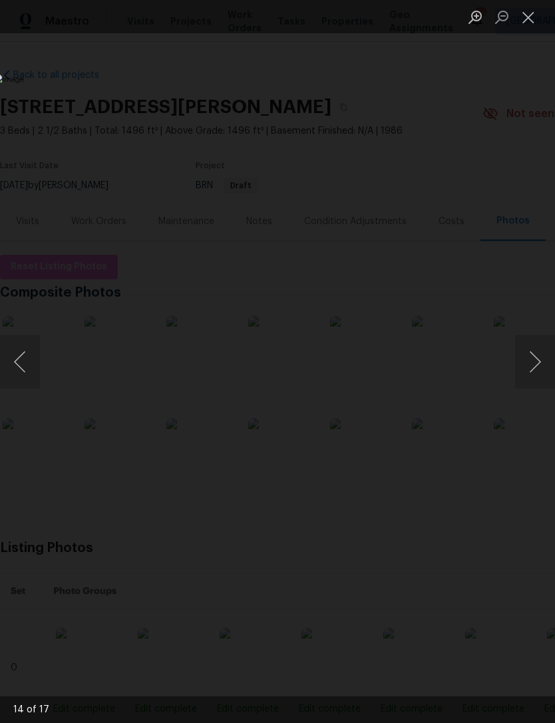
click at [475, 99] on div "Lightbox" at bounding box center [277, 361] width 555 height 723
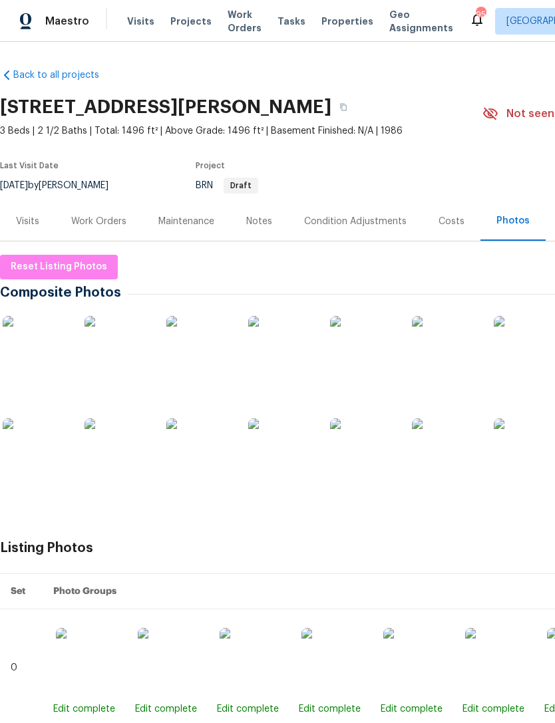
click at [264, 222] on div "Notes" at bounding box center [259, 221] width 26 height 13
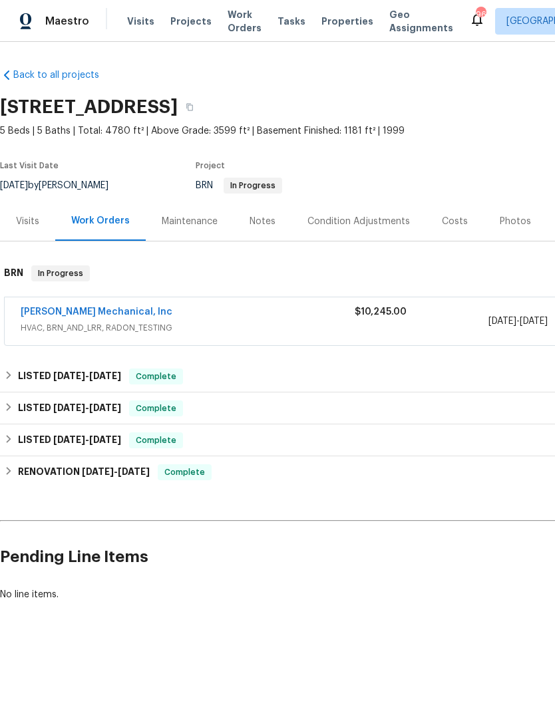
click at [41, 222] on div "Visits" at bounding box center [27, 221] width 55 height 39
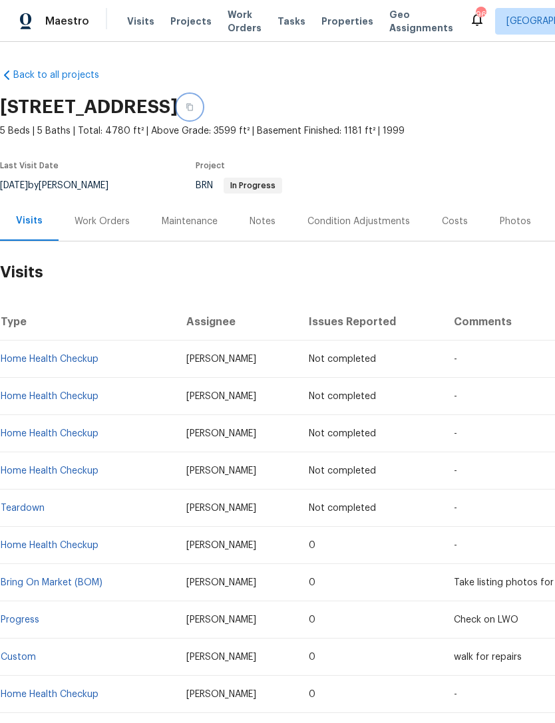
click at [202, 101] on button "button" at bounding box center [190, 107] width 24 height 24
